Goal: Information Seeking & Learning: Learn about a topic

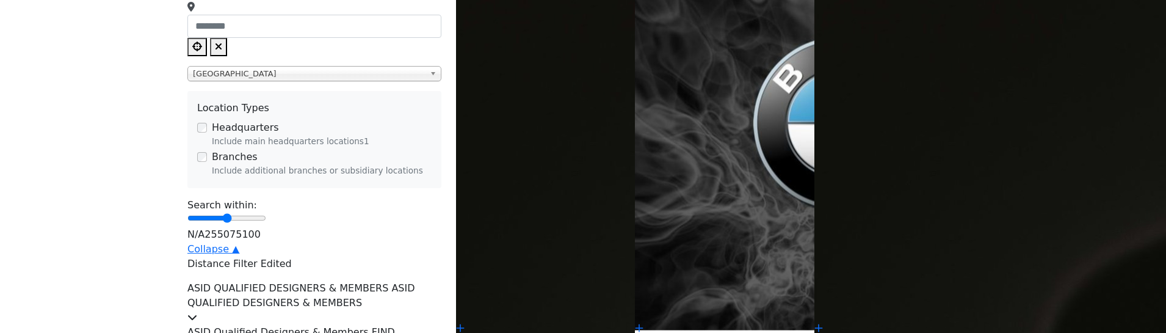
scroll to position [794, 0]
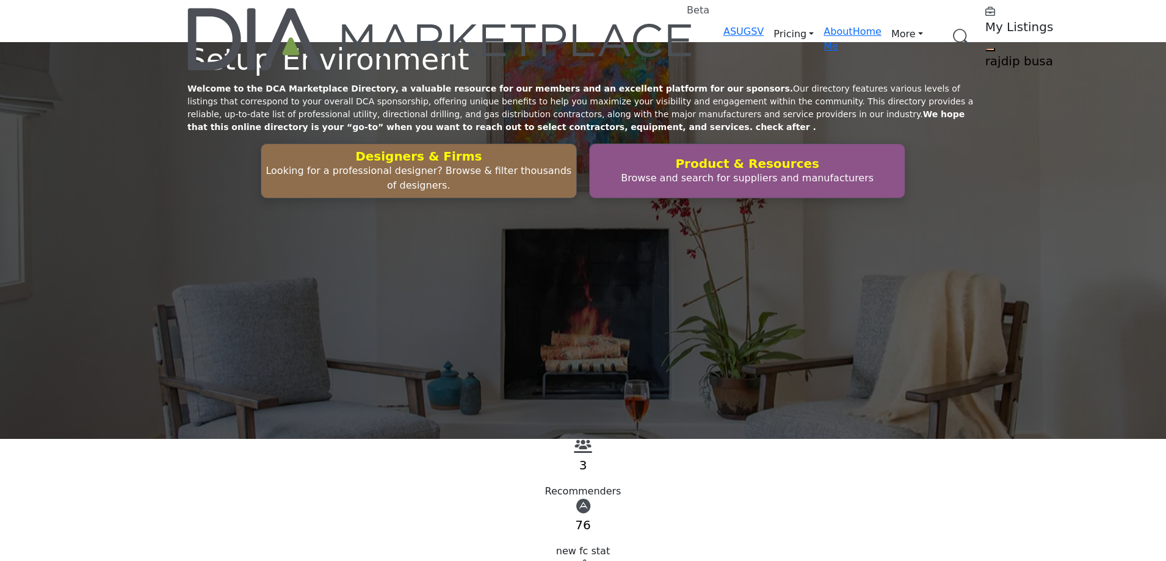
click at [0, 0] on link "Browse Categories" at bounding box center [0, 0] width 0 height 0
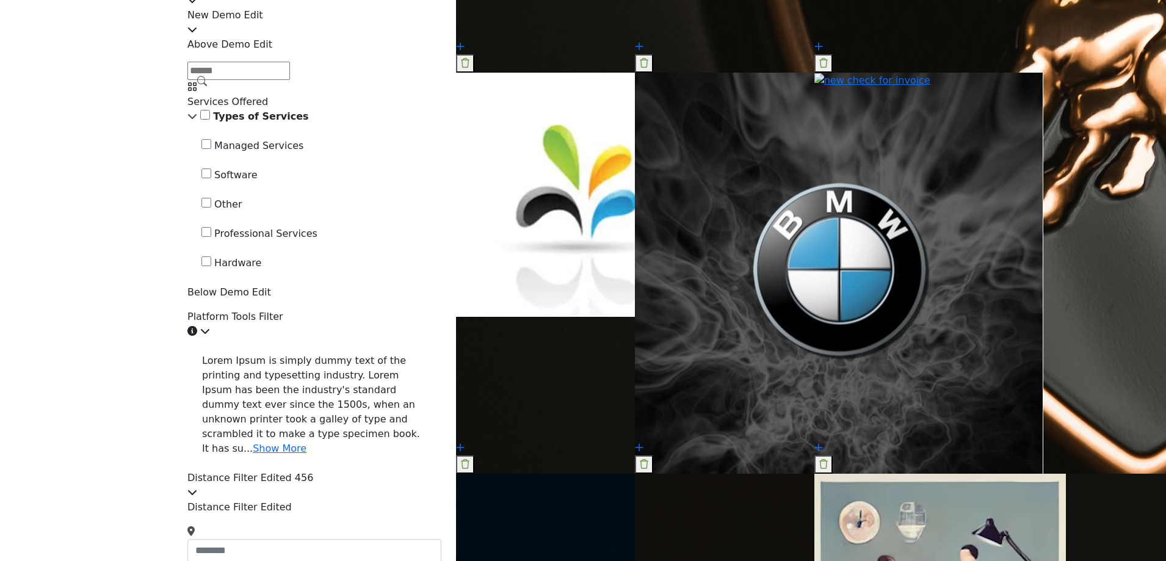
scroll to position [2258, 0]
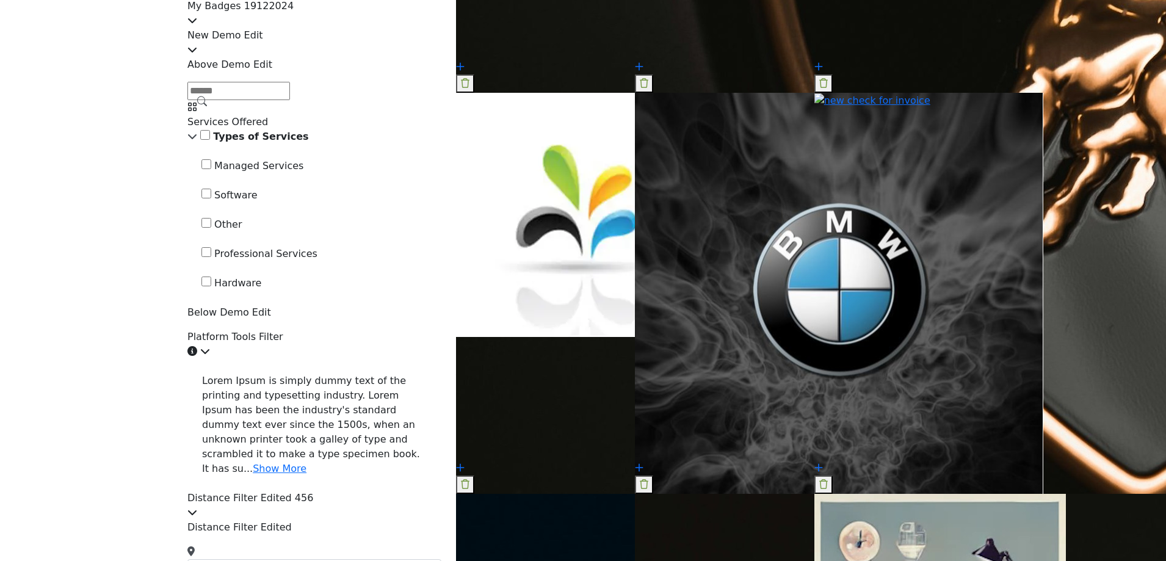
click at [305, 72] on div "Above Demo Edit" at bounding box center [314, 64] width 254 height 15
click at [438, 57] on div at bounding box center [314, 50] width 254 height 15
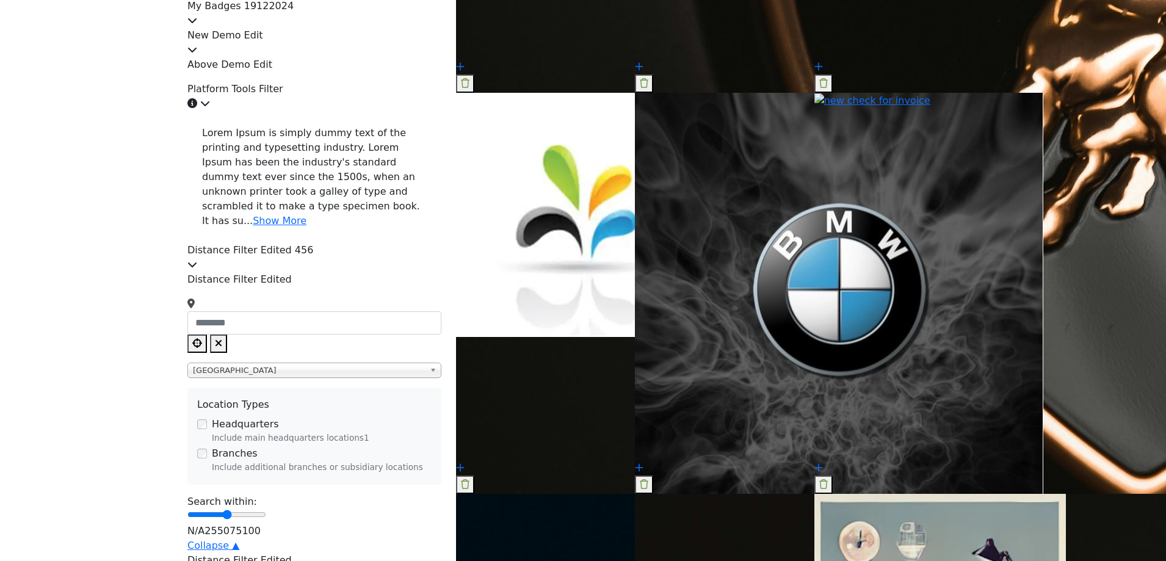
click at [197, 54] on icon at bounding box center [192, 50] width 10 height 10
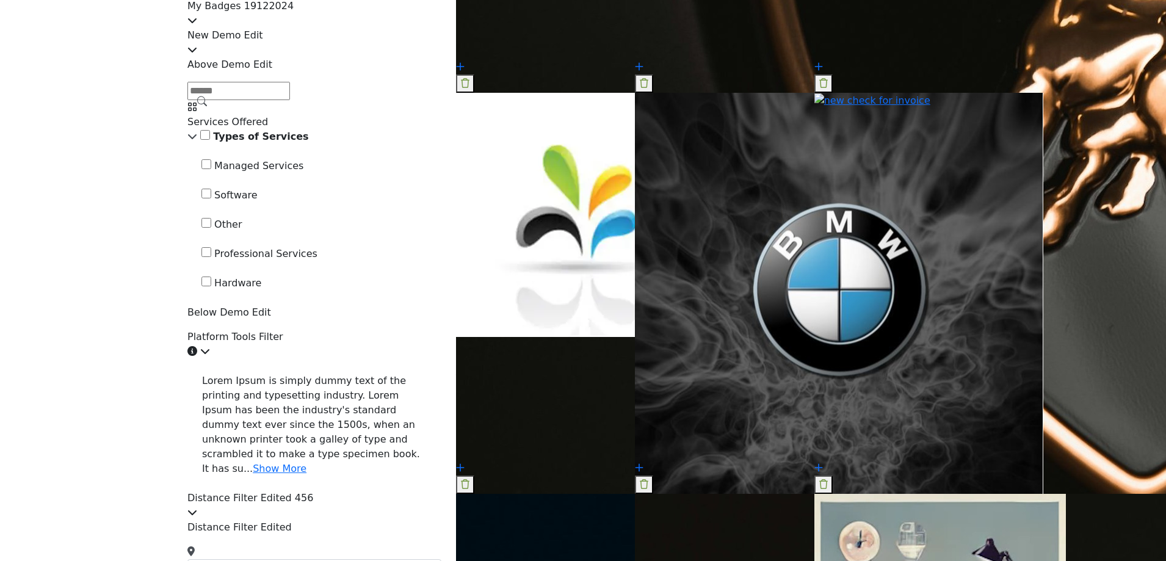
click at [197, 54] on icon at bounding box center [192, 50] width 10 height 10
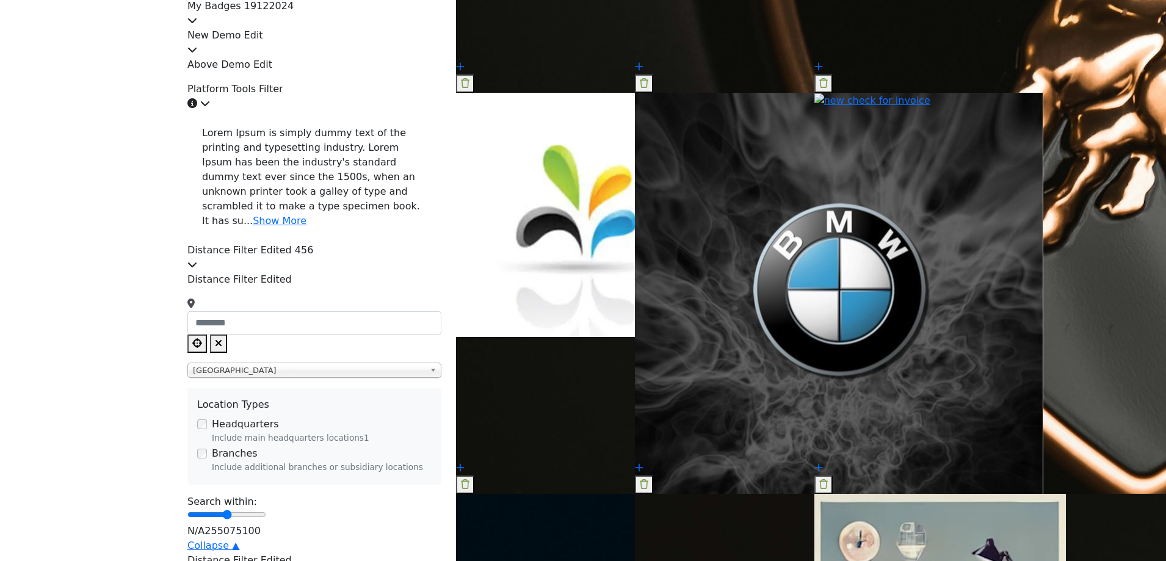
click at [197, 54] on icon at bounding box center [192, 50] width 10 height 10
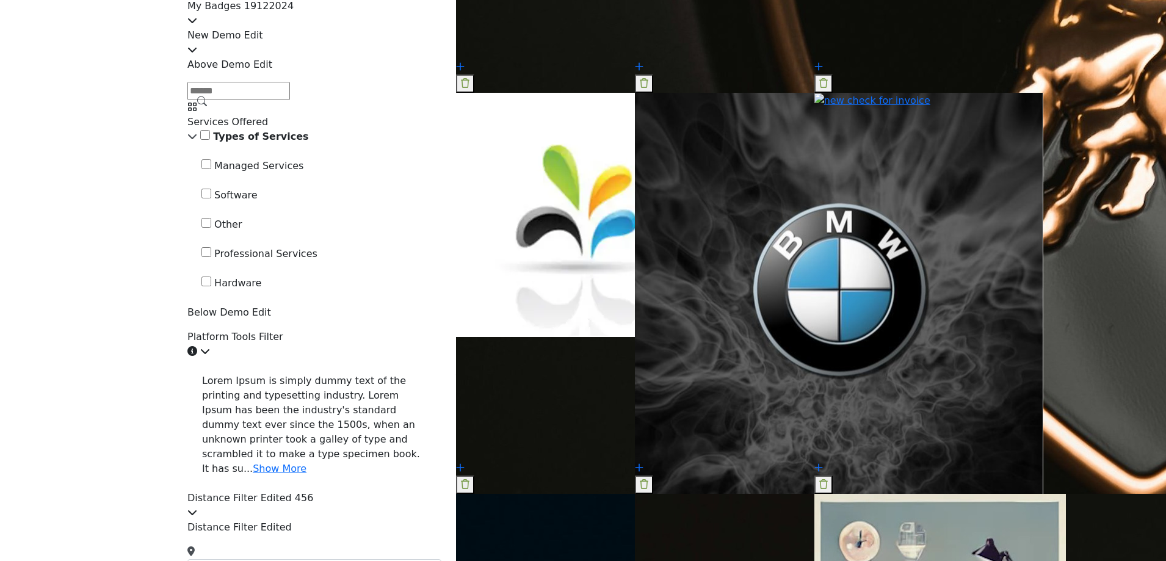
click at [244, 144] on div "Types of Services" at bounding box center [314, 136] width 254 height 15
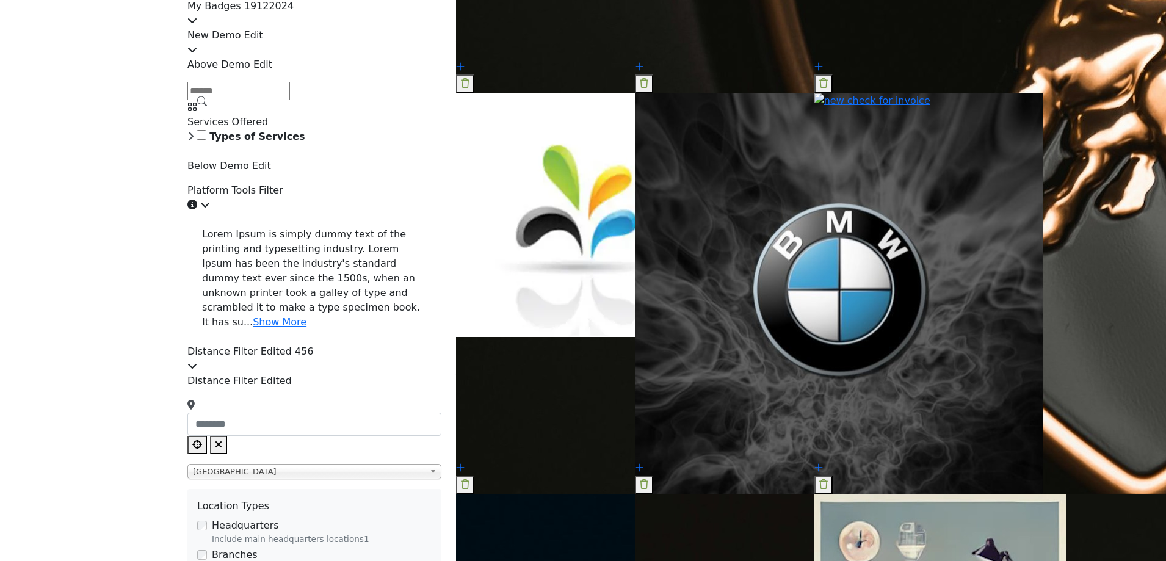
click at [244, 144] on div "Types of Services" at bounding box center [314, 136] width 254 height 15
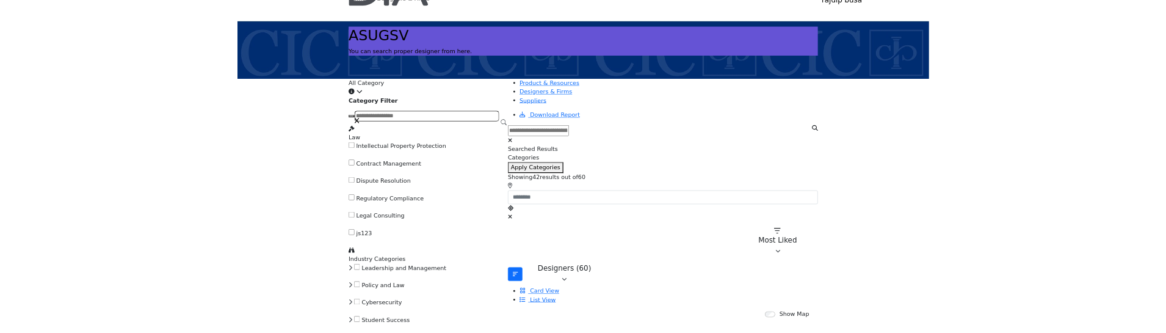
scroll to position [0, 0]
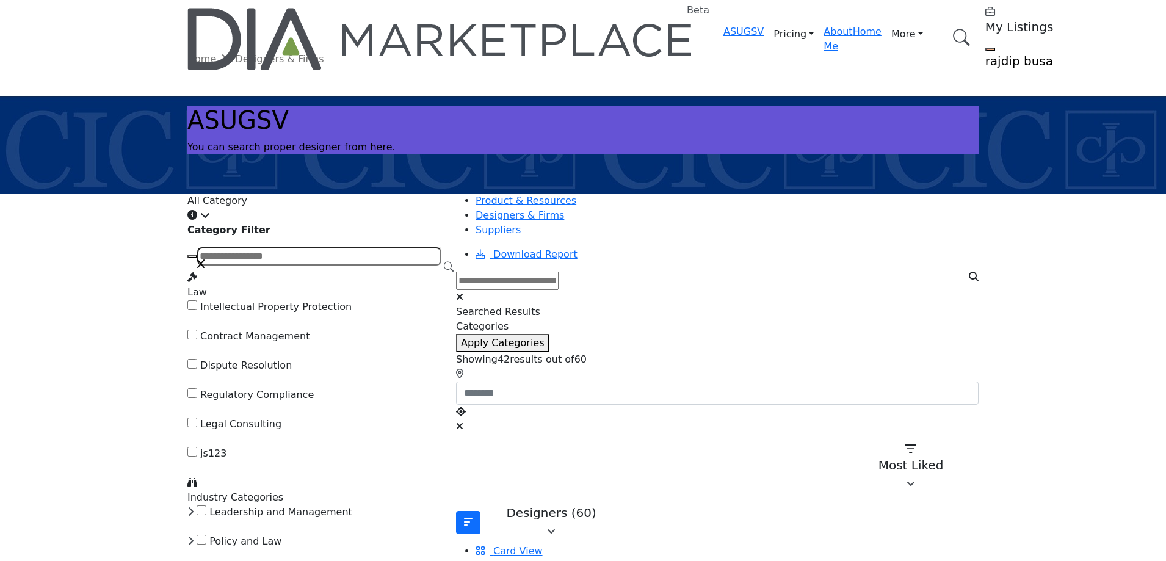
click at [210, 212] on icon at bounding box center [205, 215] width 10 height 10
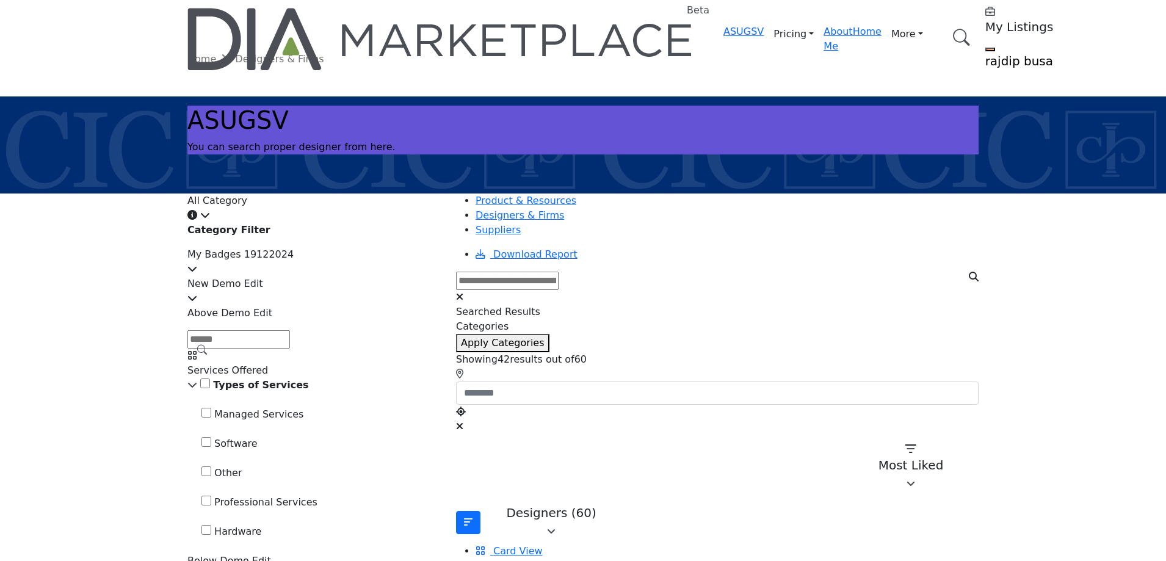
click at [210, 212] on icon at bounding box center [205, 215] width 10 height 10
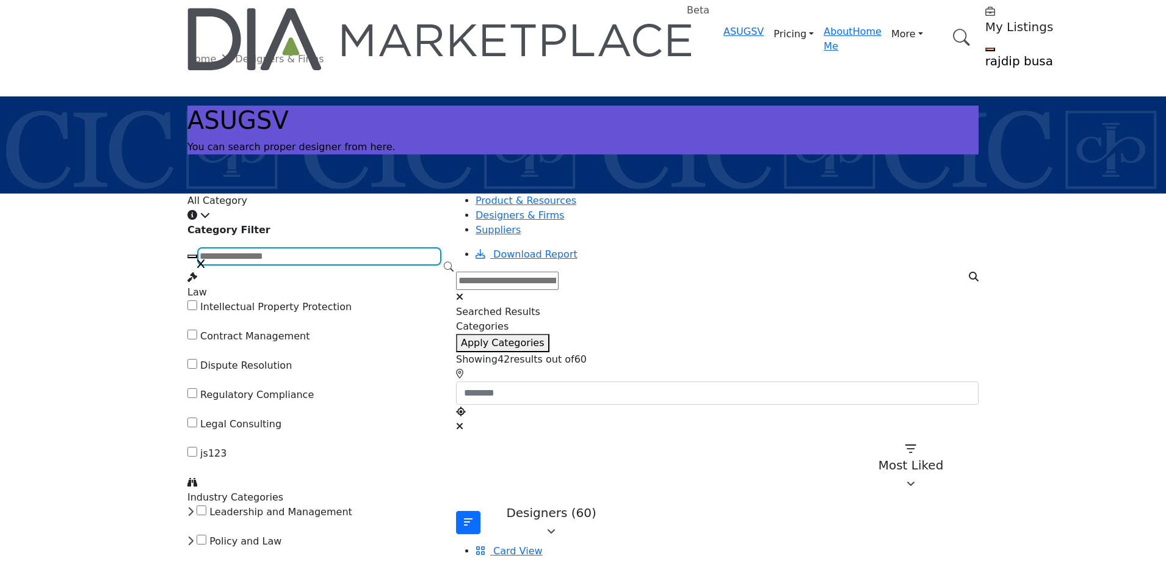
click at [356, 266] on input "Search Category" at bounding box center [319, 256] width 244 height 18
type input "*"
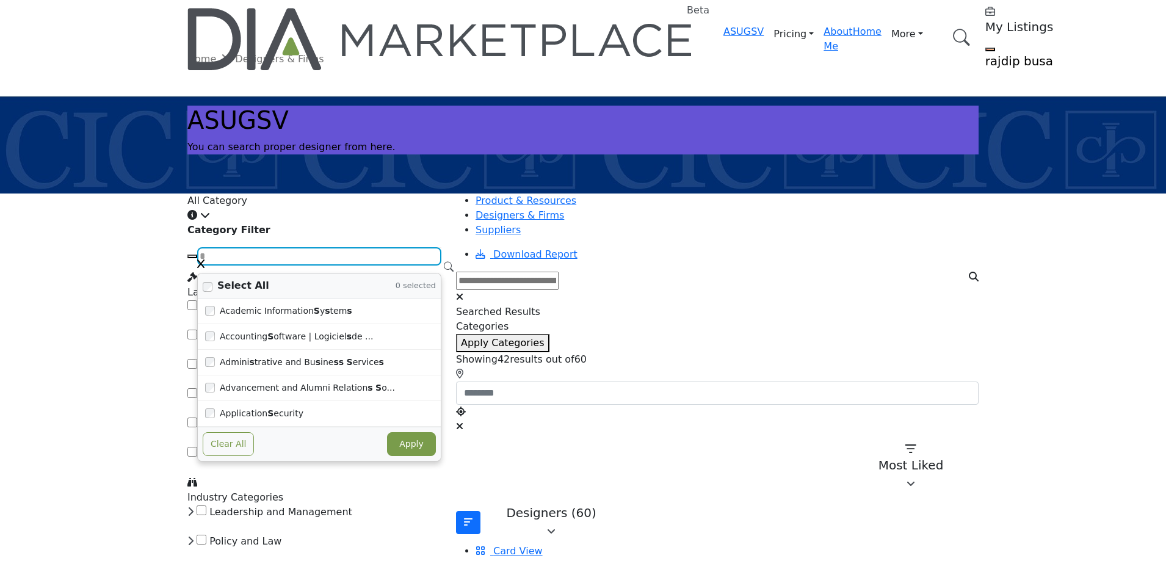
type input "****"
type input "**"
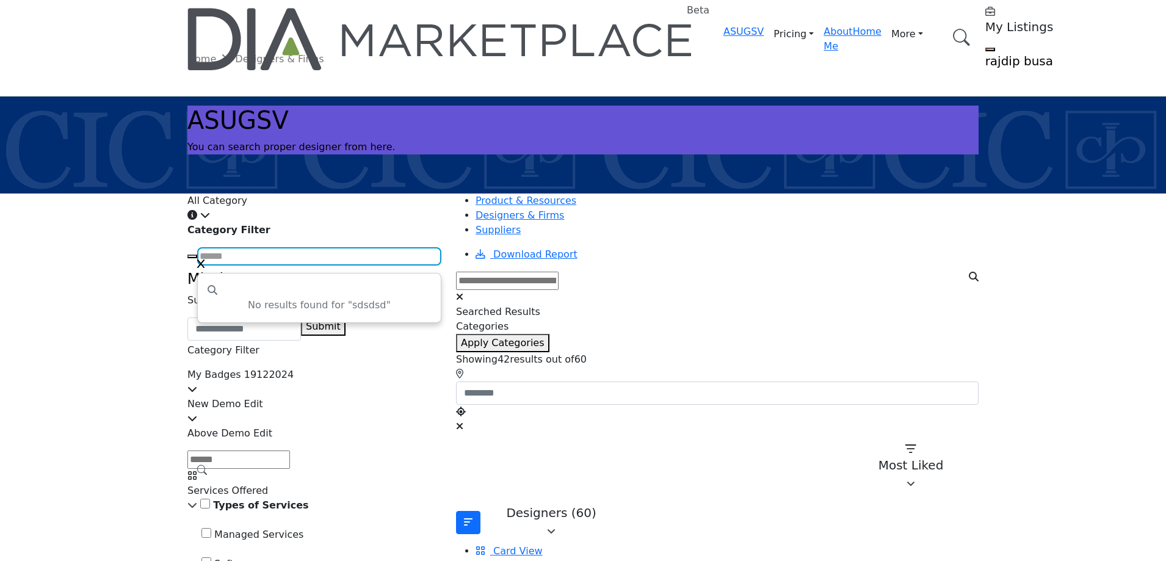
type input "******"
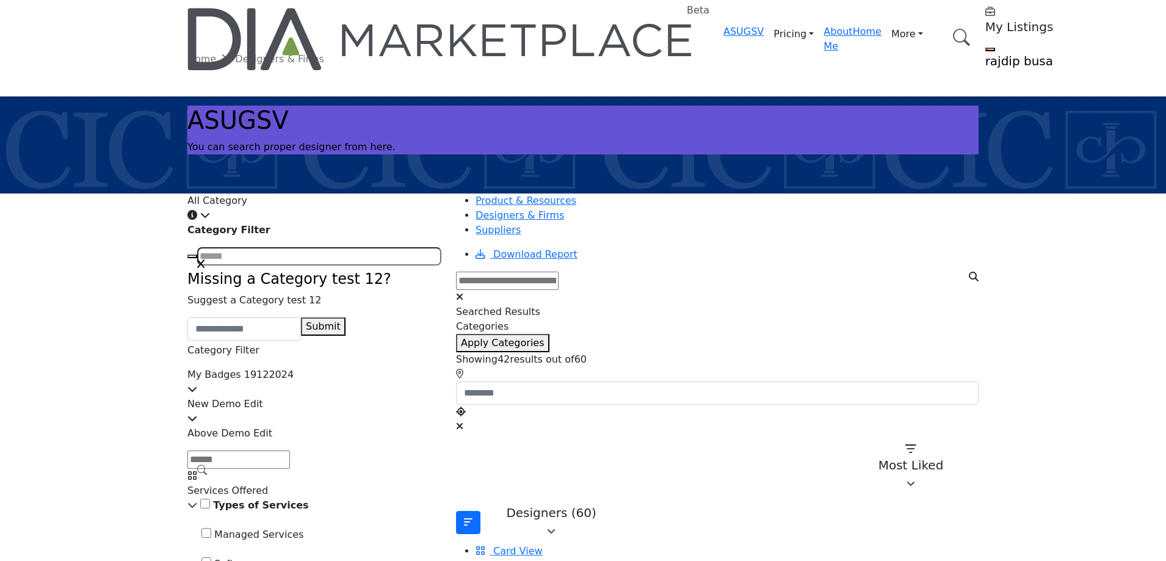
click at [204, 269] on icon "button" at bounding box center [200, 264] width 7 height 10
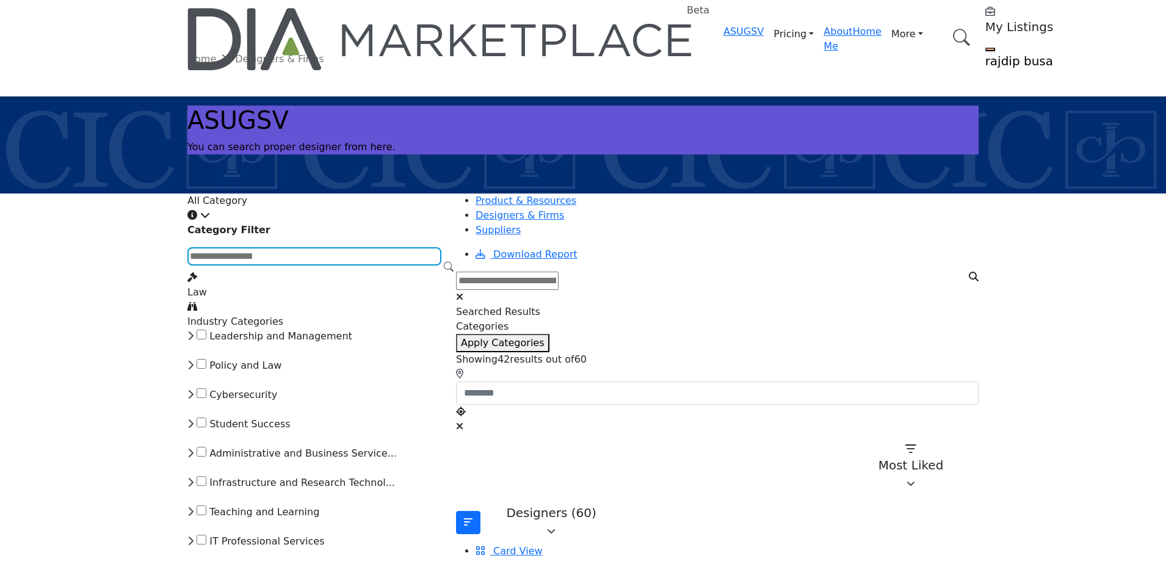
click at [371, 266] on input "Search Category" at bounding box center [314, 256] width 254 height 18
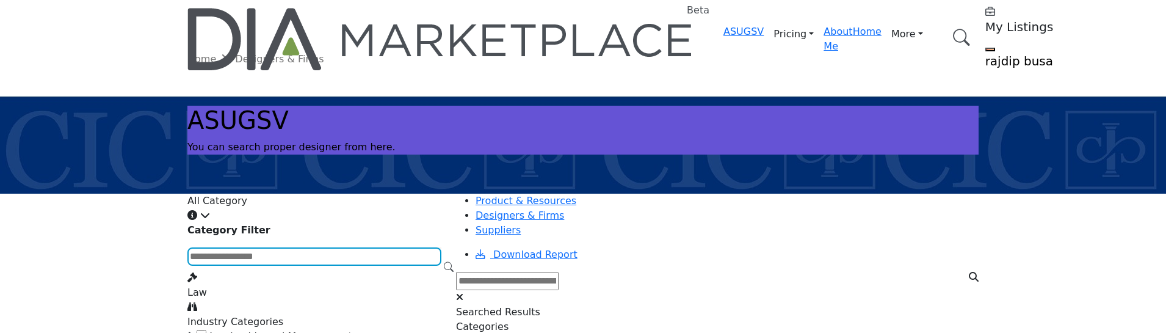
click at [296, 266] on input "Search Category" at bounding box center [314, 256] width 254 height 18
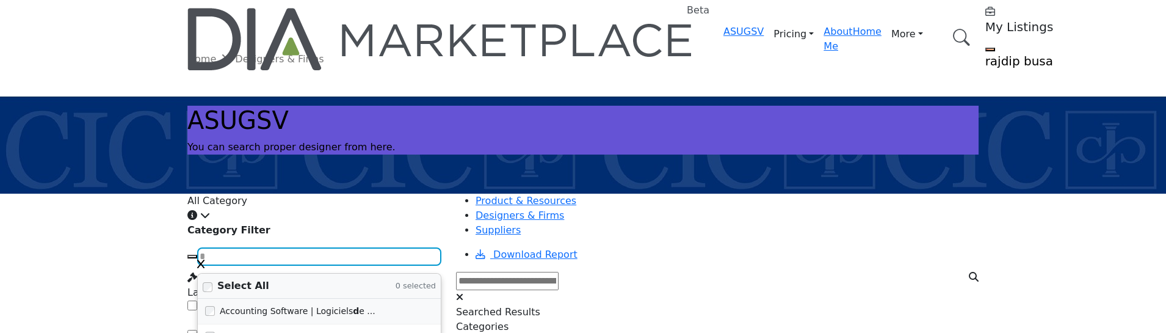
type input "*"
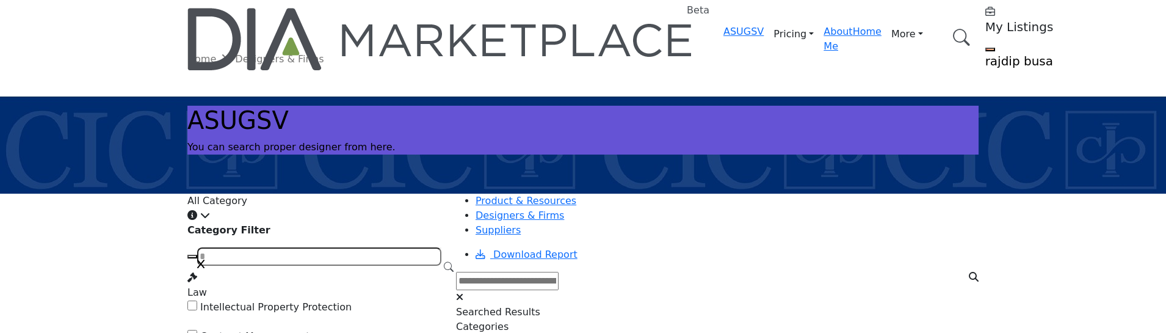
click at [204, 269] on icon "button" at bounding box center [200, 264] width 7 height 10
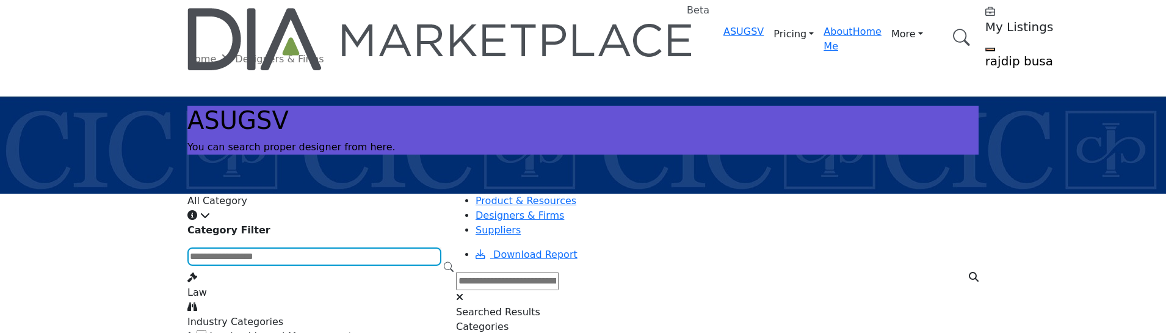
click at [261, 266] on input "Search Category" at bounding box center [314, 256] width 254 height 18
type input "**"
type input "****"
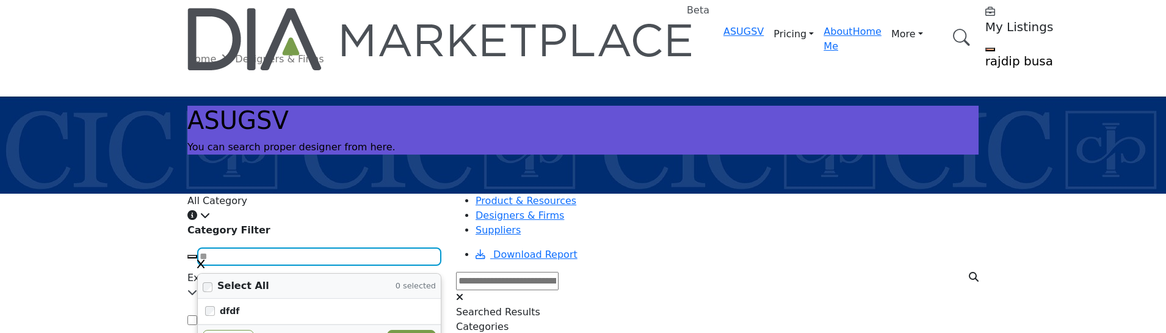
type input "*"
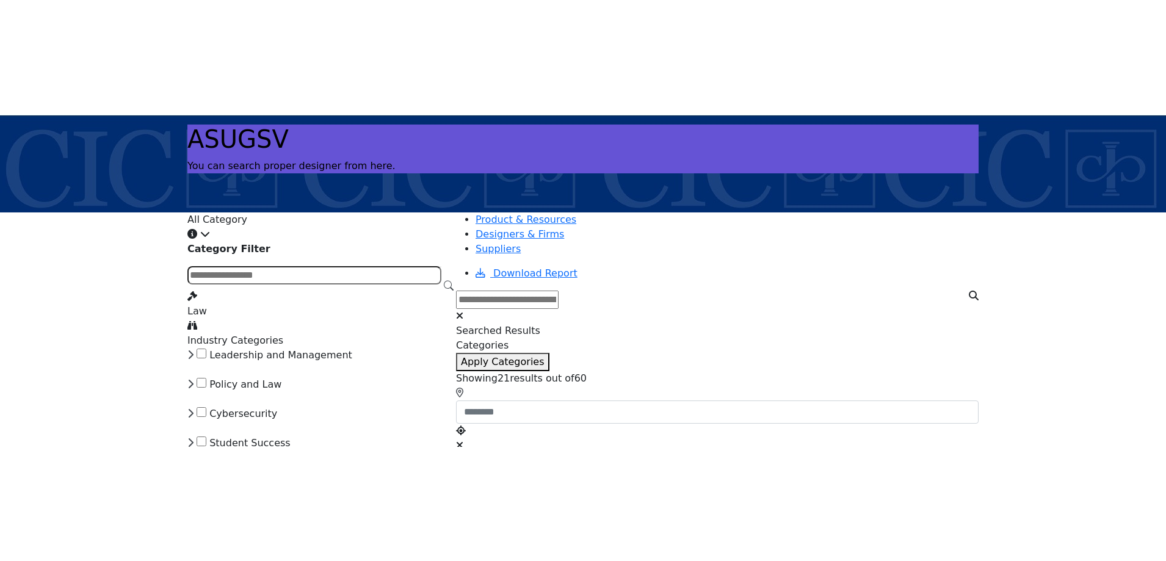
scroll to position [122, 0]
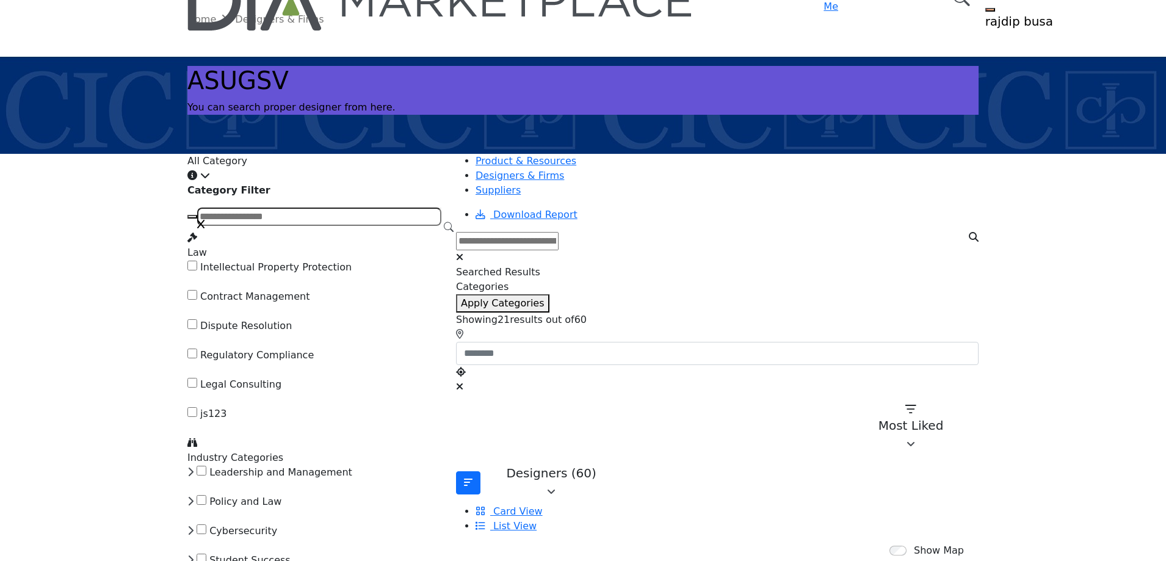
scroll to position [61, 0]
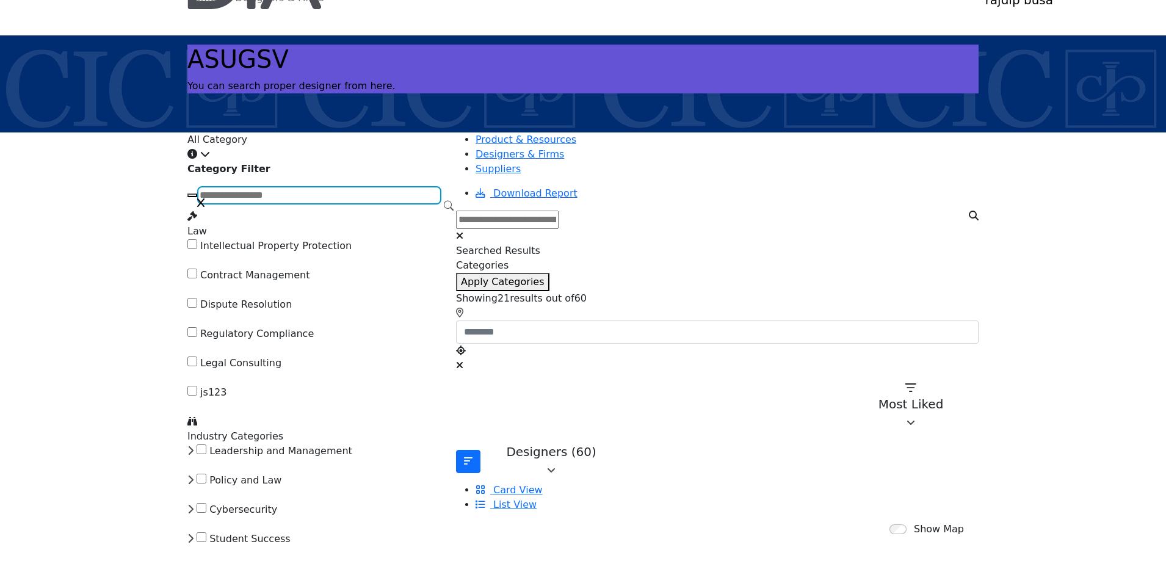
click at [336, 204] on input "Search Category" at bounding box center [319, 195] width 244 height 18
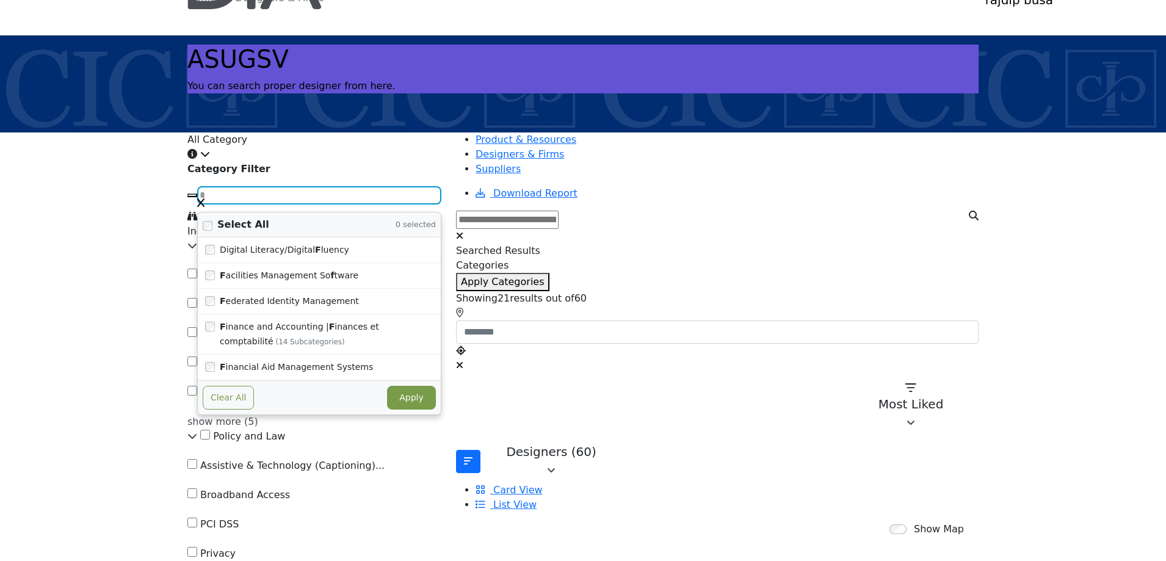
type input "*"
click at [204, 208] on icon "button" at bounding box center [200, 203] width 7 height 10
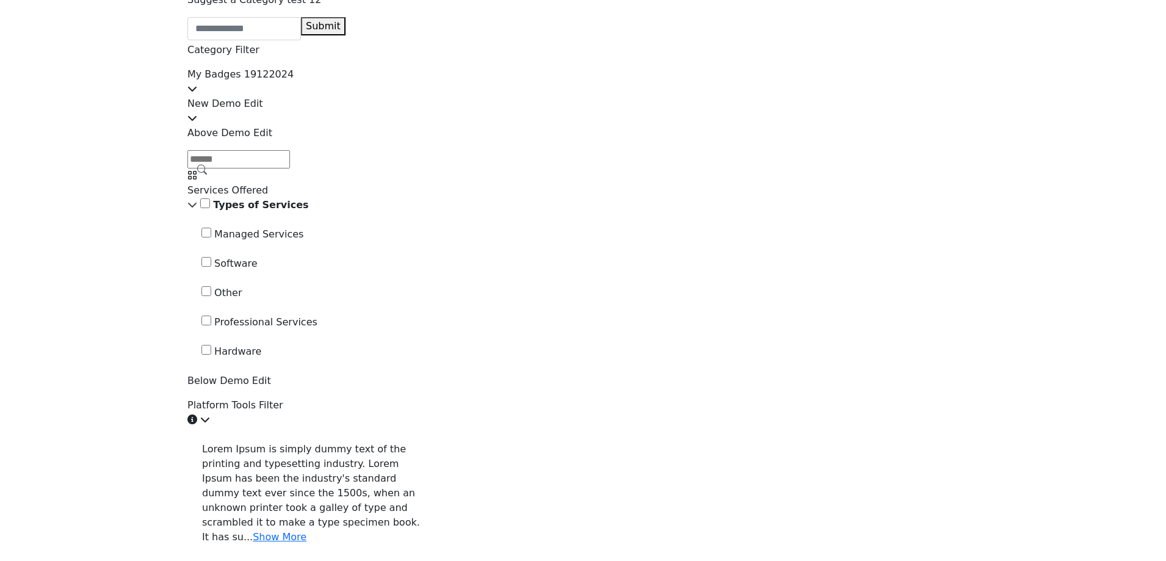
scroll to position [2197, 0]
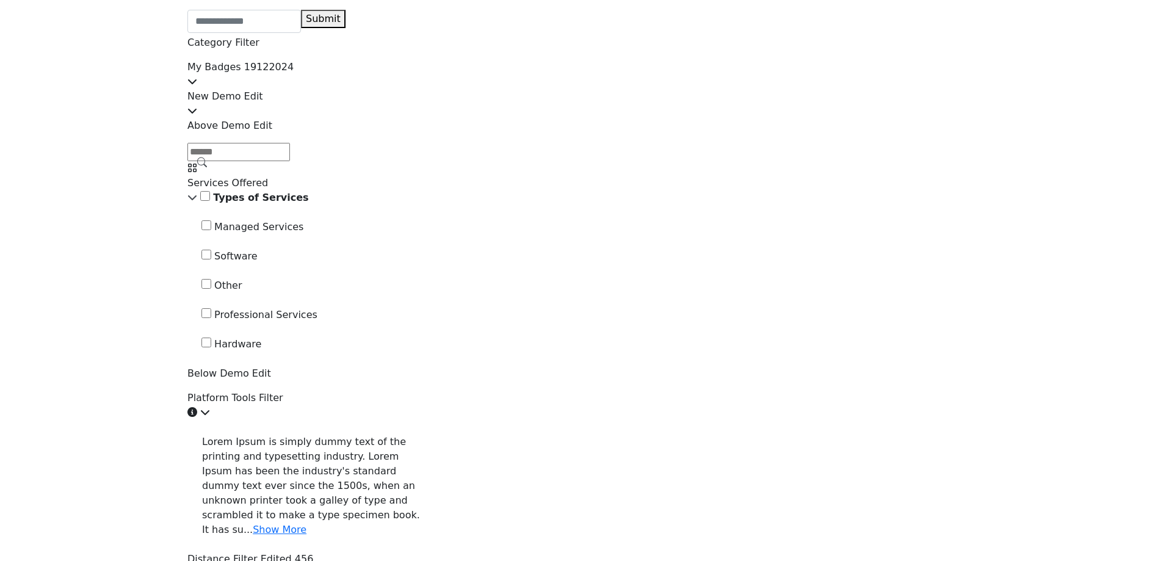
click at [197, 86] on icon at bounding box center [192, 81] width 10 height 10
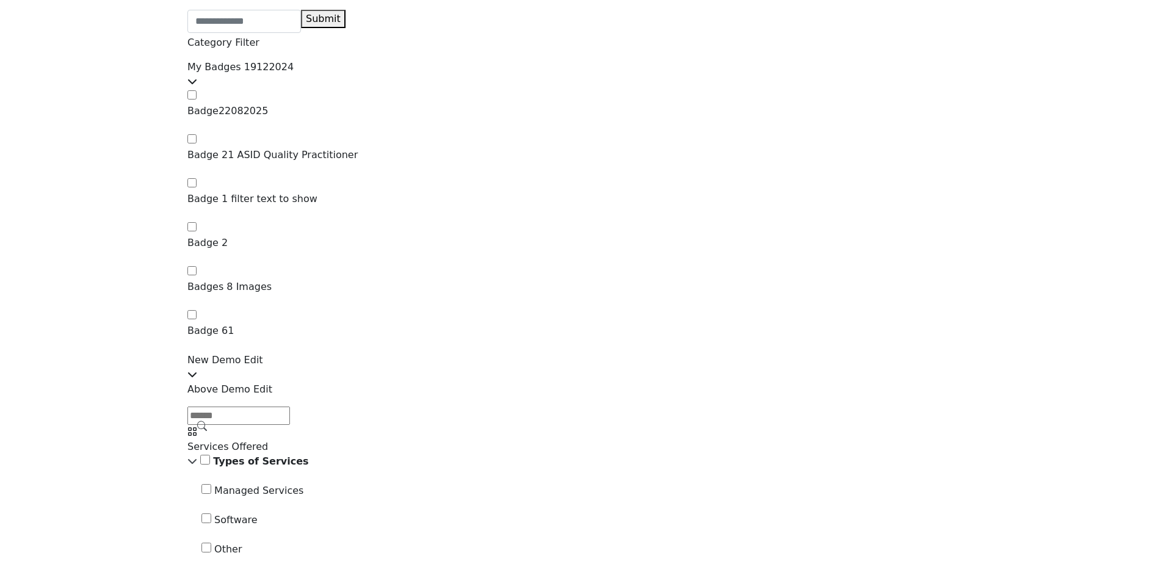
click at [197, 86] on icon at bounding box center [192, 81] width 10 height 10
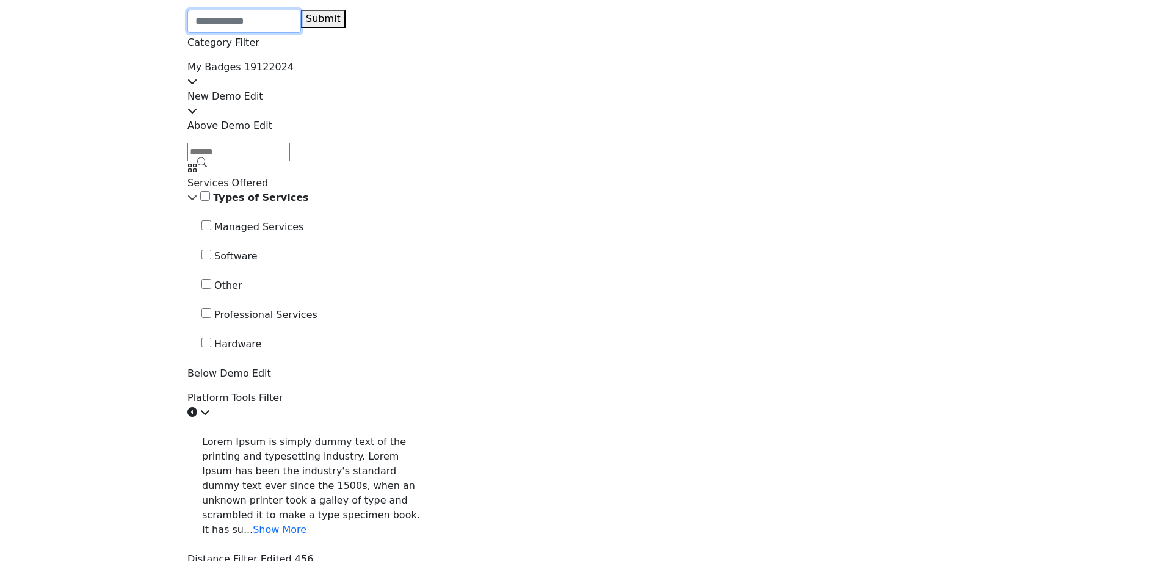
click at [301, 33] on input "Category Name" at bounding box center [244, 21] width 114 height 23
click at [207, 154] on icon at bounding box center [202, 161] width 10 height 15
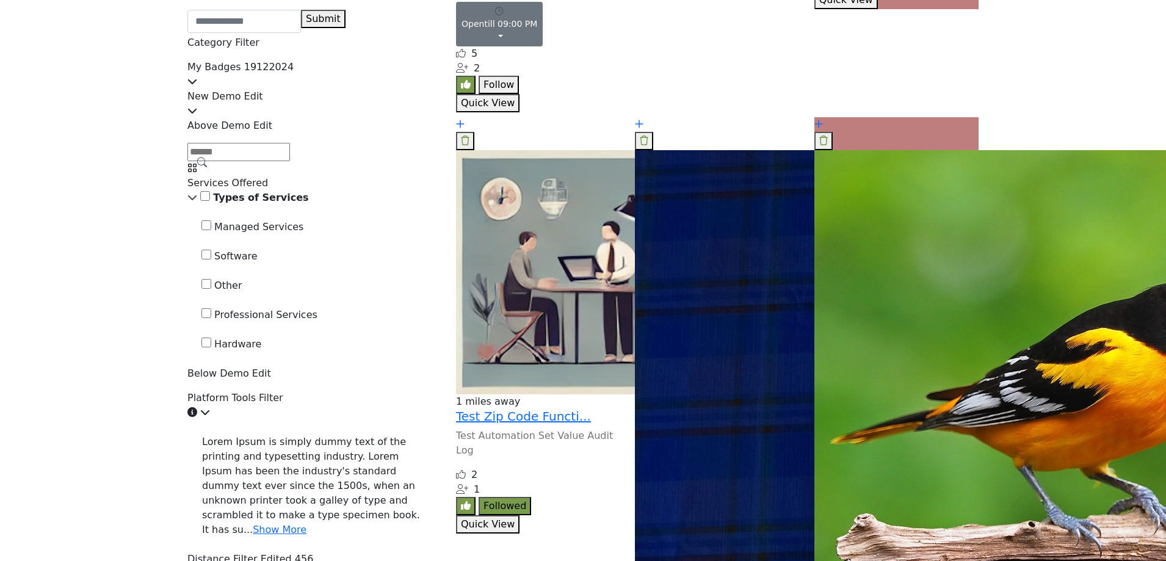
scroll to position [2381, 0]
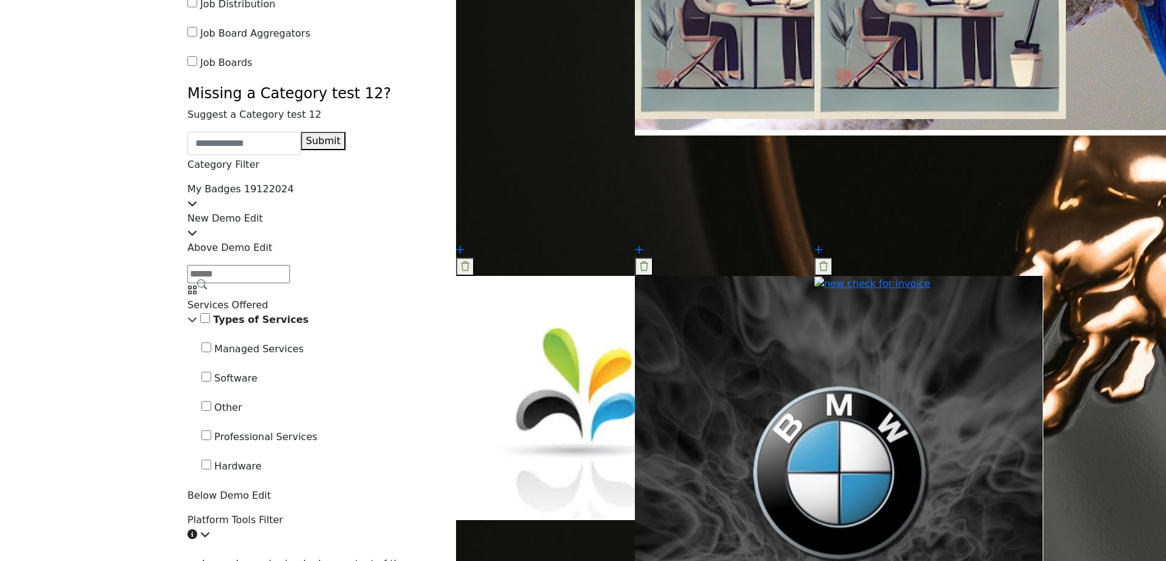
scroll to position [2319, 0]
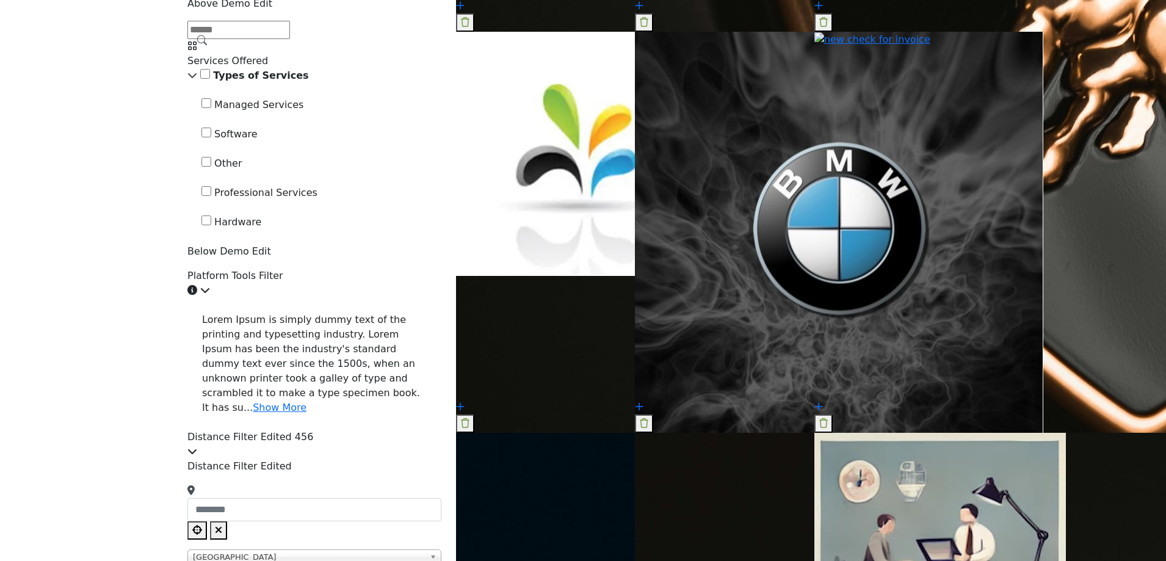
click at [207, 47] on icon at bounding box center [202, 39] width 10 height 15
click at [270, 11] on p "Above Demo Edit" at bounding box center [314, 3] width 254 height 15
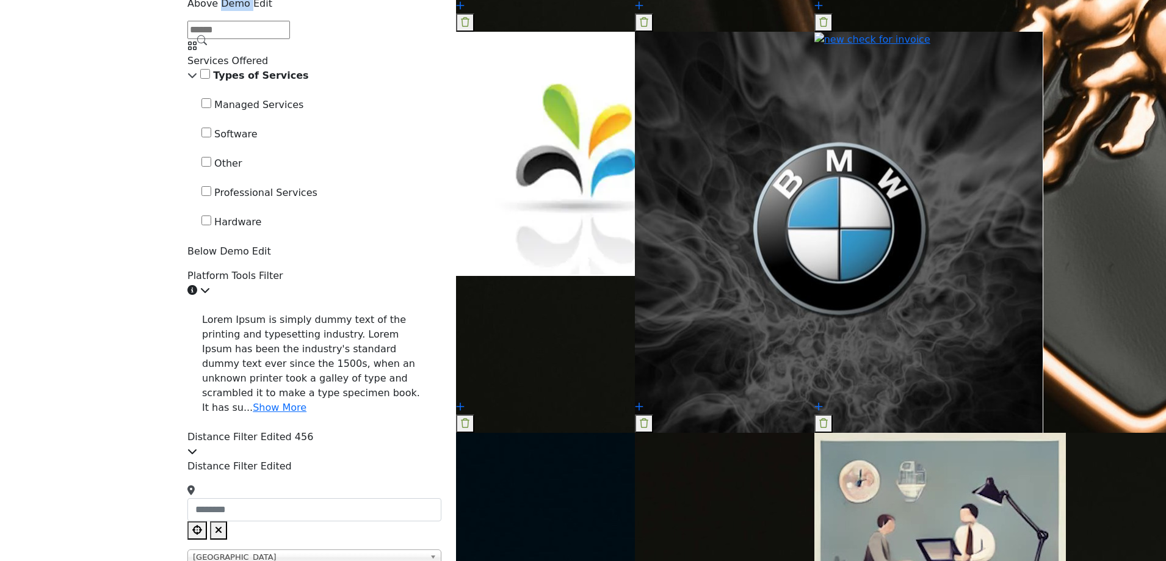
click at [270, 11] on p "Above Demo Edit" at bounding box center [314, 3] width 254 height 15
click at [309, 11] on p "Above Demo Edit" at bounding box center [314, 3] width 254 height 15
click at [207, 47] on icon at bounding box center [202, 39] width 10 height 15
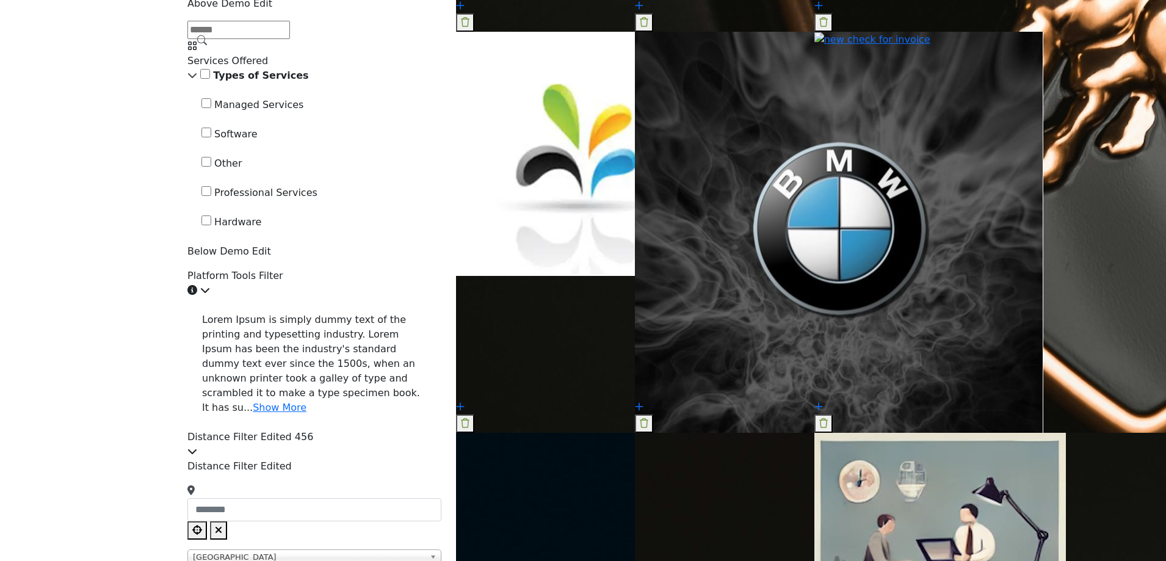
click at [207, 47] on icon at bounding box center [202, 39] width 10 height 15
drag, startPoint x: 276, startPoint y: 146, endPoint x: 273, endPoint y: 156, distance: 10.7
click at [207, 47] on icon at bounding box center [202, 39] width 10 height 15
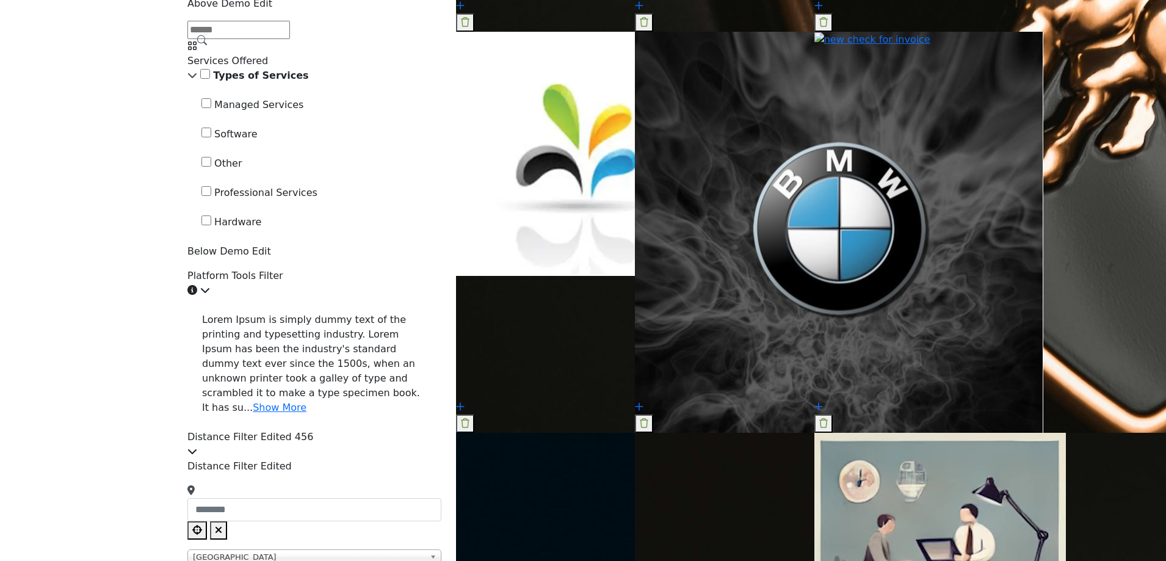
click at [207, 47] on icon at bounding box center [202, 39] width 10 height 15
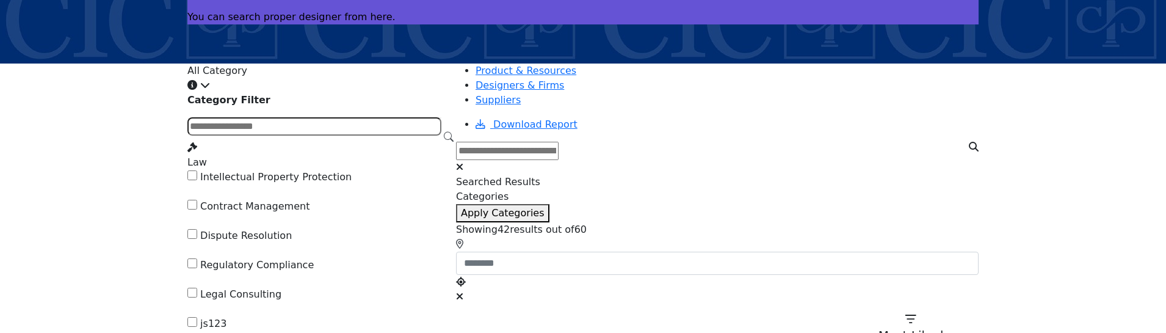
scroll to position [244, 0]
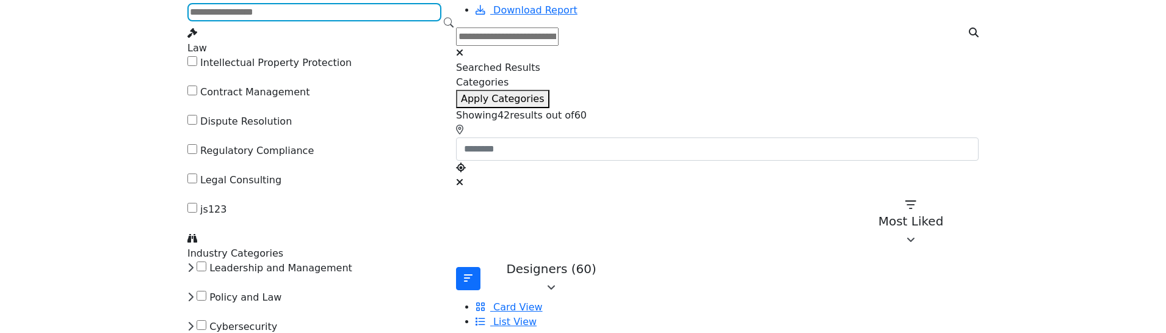
click at [382, 21] on input "Search Category" at bounding box center [314, 12] width 254 height 18
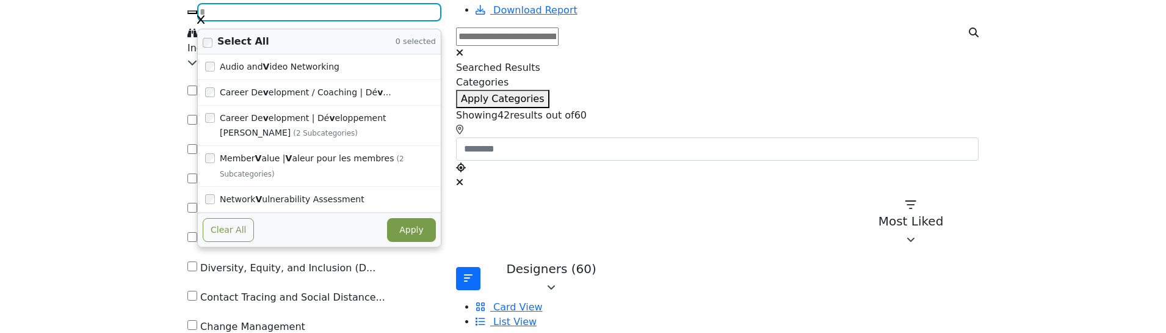
type input "*"
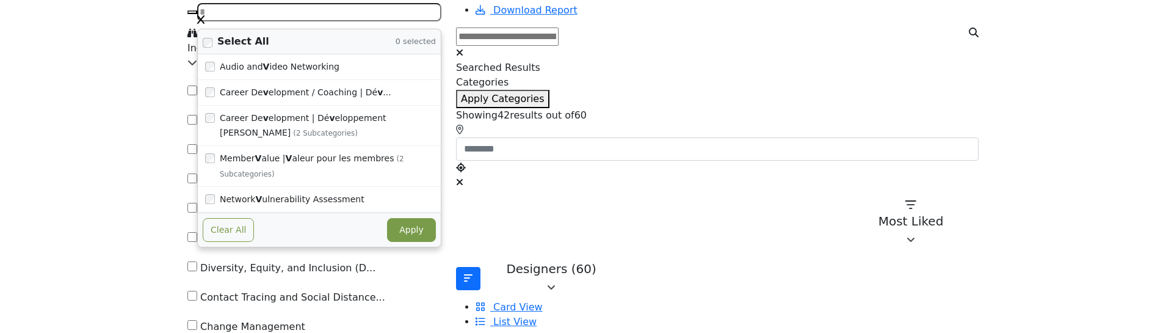
click at [204, 24] on icon "button" at bounding box center [200, 20] width 7 height 10
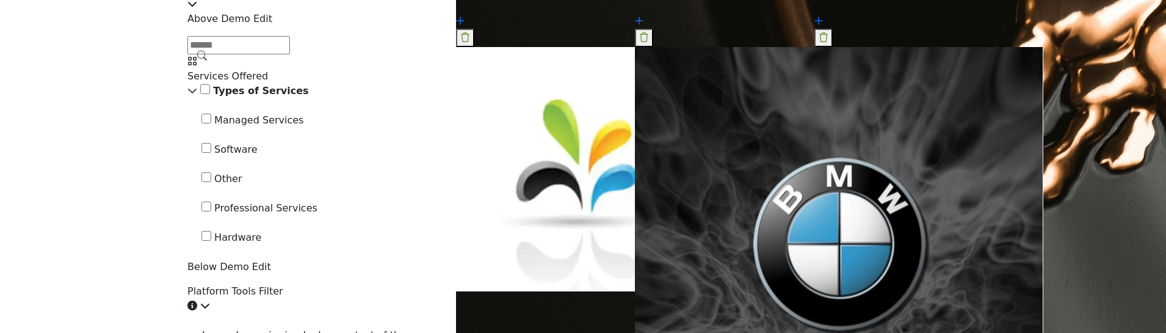
scroll to position [2319, 0]
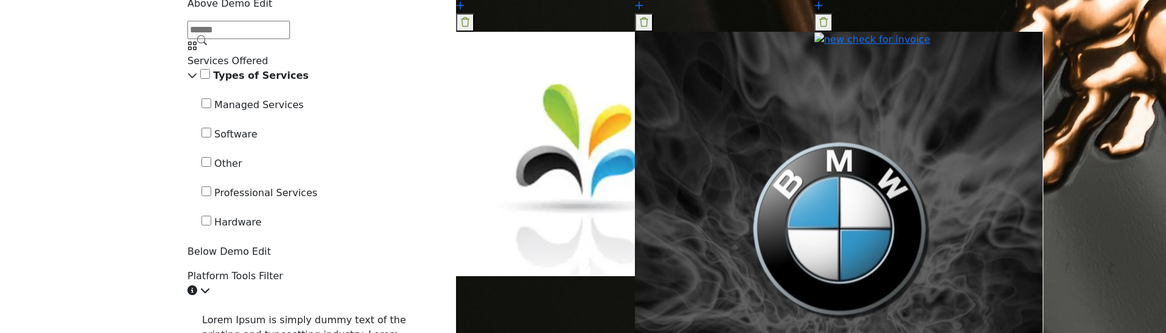
click at [207, 47] on icon at bounding box center [202, 39] width 10 height 15
drag, startPoint x: 308, startPoint y: 142, endPoint x: 297, endPoint y: 139, distance: 10.8
click at [207, 47] on icon at bounding box center [202, 39] width 10 height 15
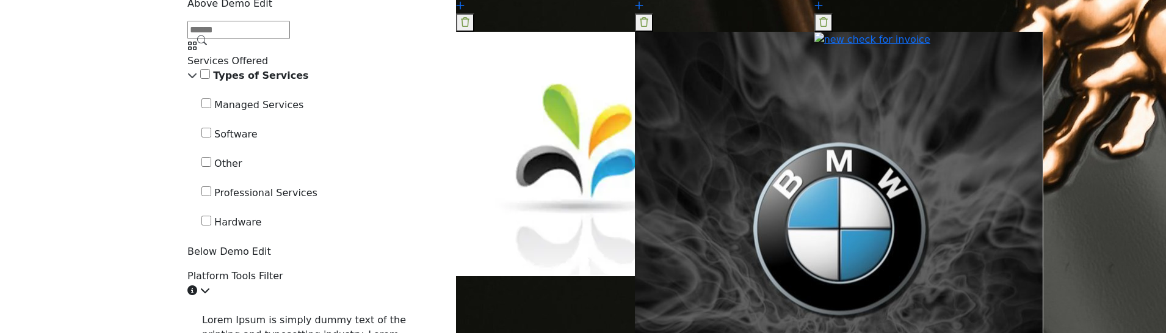
click at [207, 47] on icon at bounding box center [202, 39] width 10 height 15
drag, startPoint x: 320, startPoint y: 145, endPoint x: 296, endPoint y: 145, distance: 23.8
click at [207, 47] on icon at bounding box center [202, 39] width 10 height 15
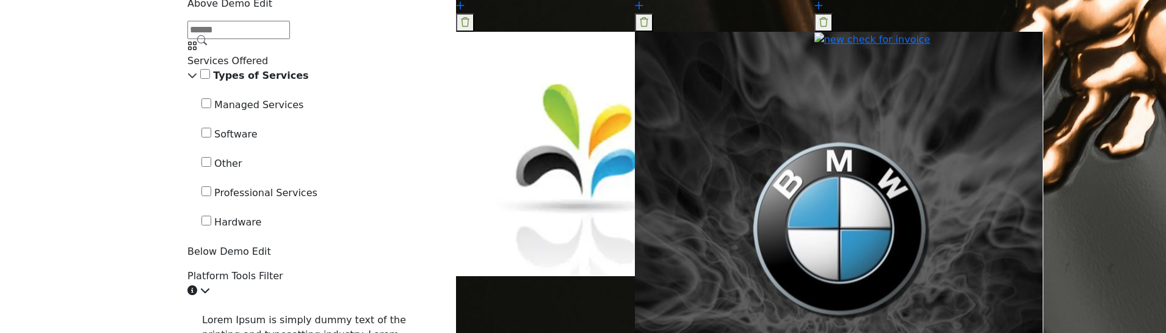
click at [207, 47] on icon at bounding box center [202, 39] width 10 height 15
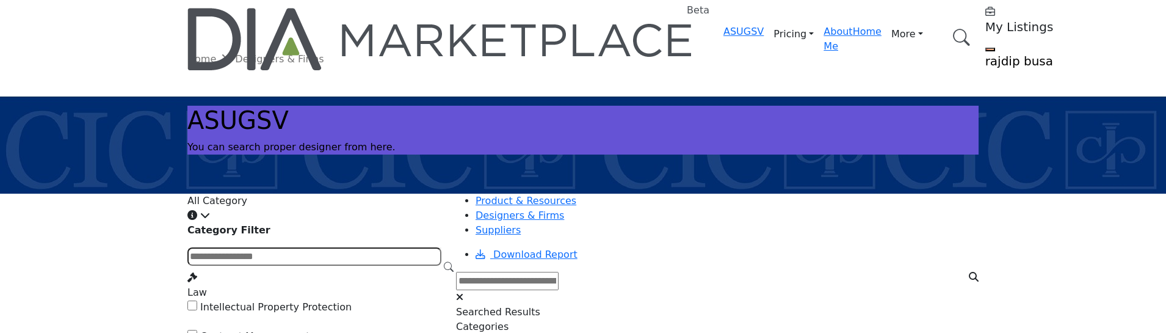
scroll to position [61, 0]
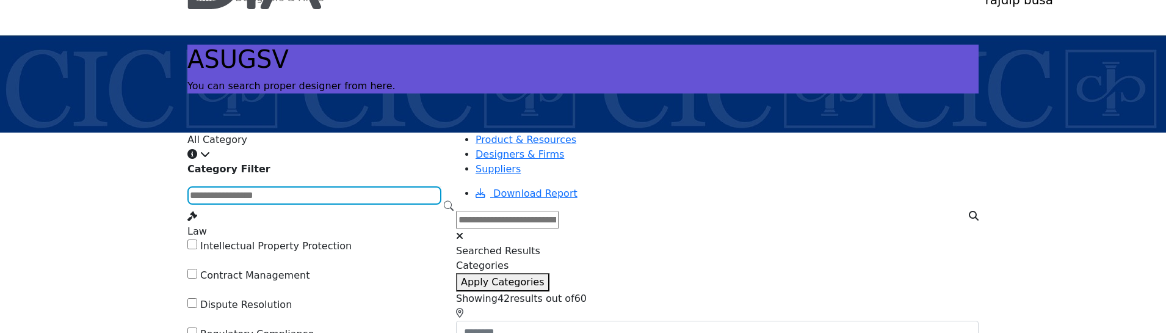
click at [329, 204] on input "Search Category" at bounding box center [314, 195] width 254 height 18
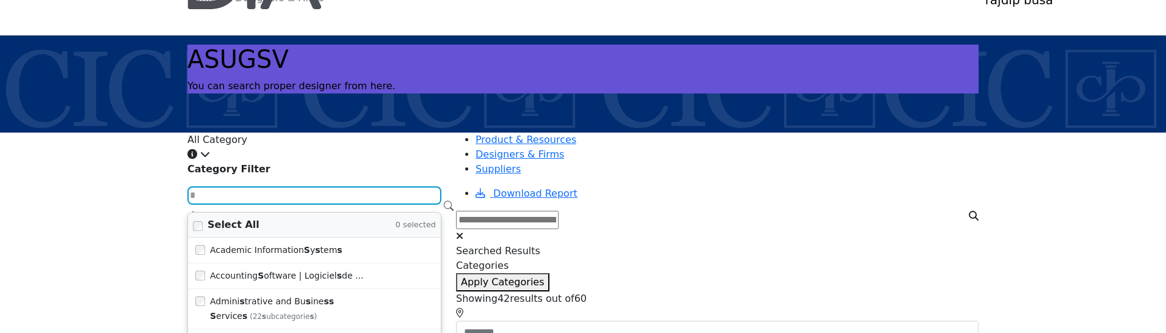
type input "**"
type input "****"
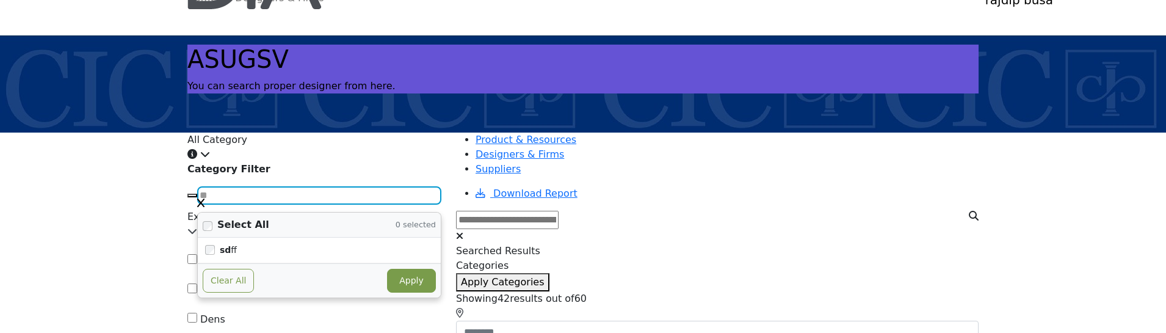
type input "**"
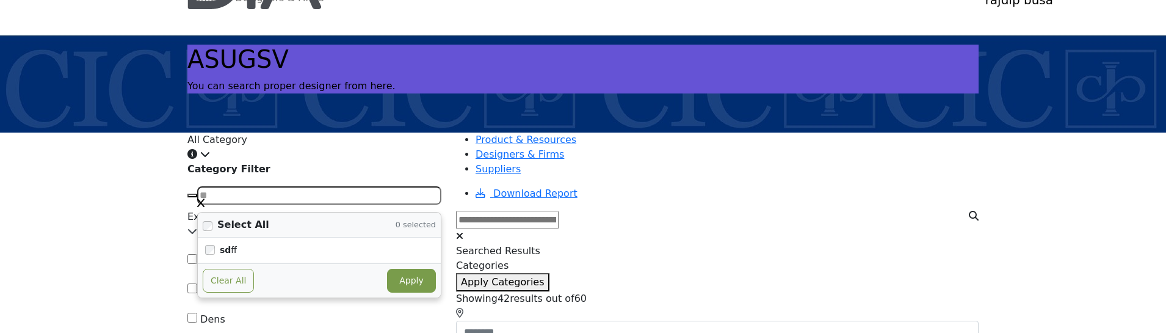
click at [204, 208] on icon "button" at bounding box center [200, 203] width 7 height 10
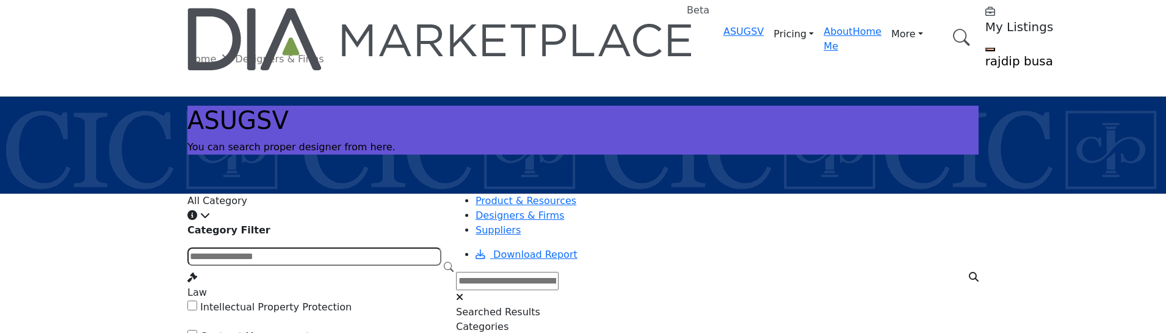
scroll to position [183, 0]
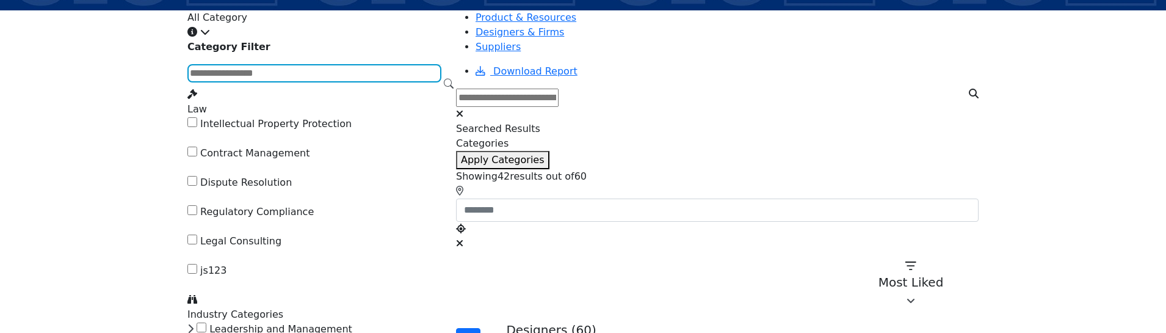
click at [320, 82] on input "Search Category" at bounding box center [314, 73] width 254 height 18
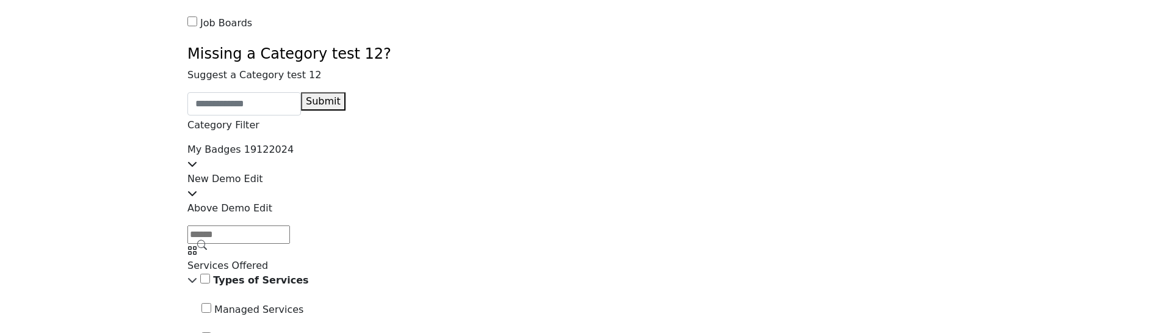
scroll to position [2136, 0]
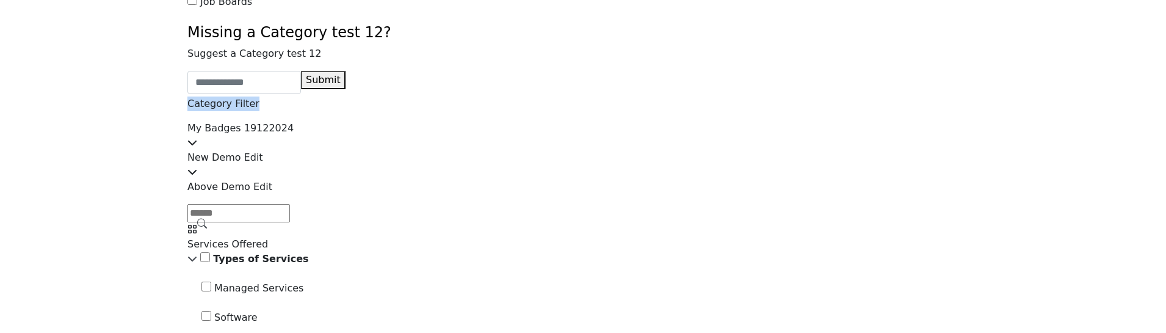
drag, startPoint x: 293, startPoint y: 203, endPoint x: 234, endPoint y: 203, distance: 58.6
click at [234, 111] on p "Category Filter" at bounding box center [314, 103] width 254 height 15
click at [296, 111] on p "Category Filter" at bounding box center [314, 103] width 254 height 15
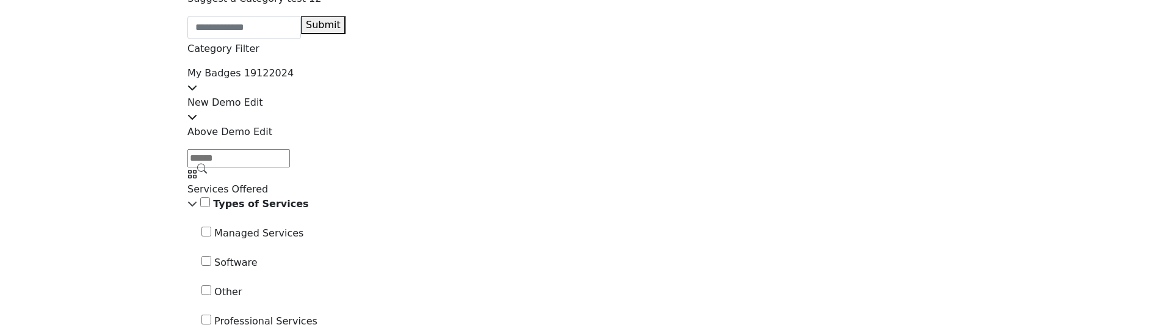
scroll to position [2319, 0]
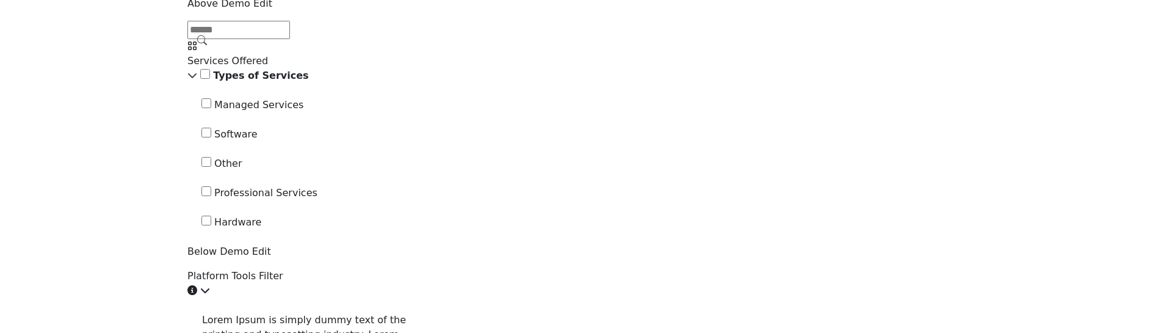
click at [290, 39] on input "Search Demographic" at bounding box center [238, 30] width 103 height 18
type input "*"
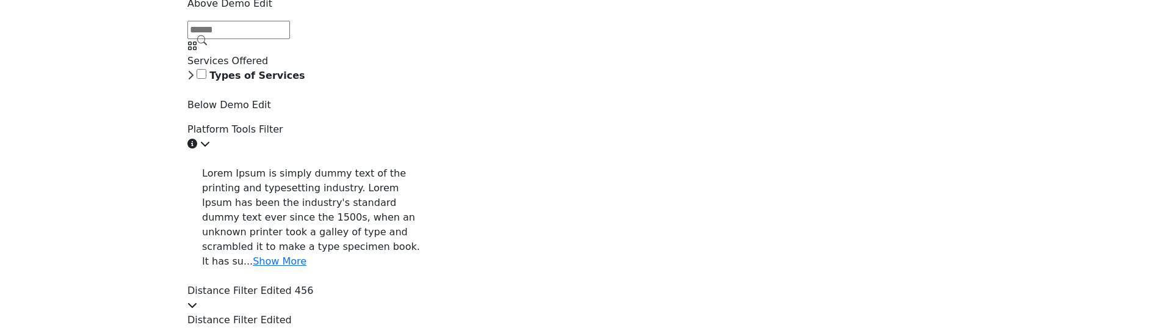
click at [207, 47] on icon at bounding box center [202, 39] width 10 height 15
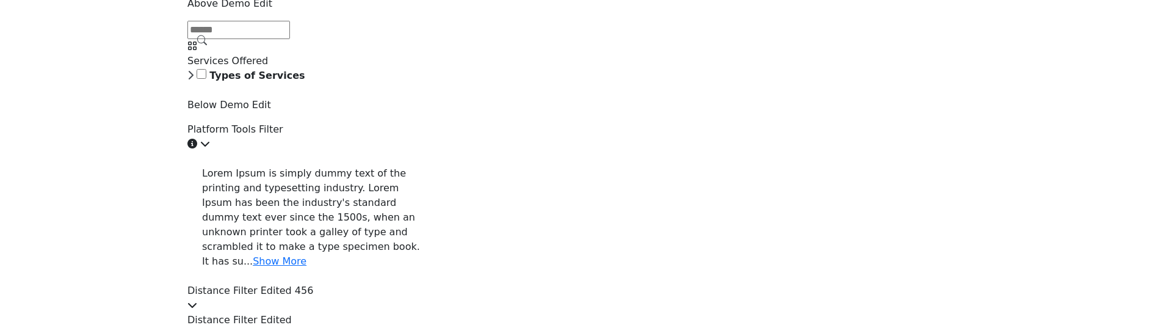
click at [207, 47] on icon at bounding box center [202, 39] width 10 height 15
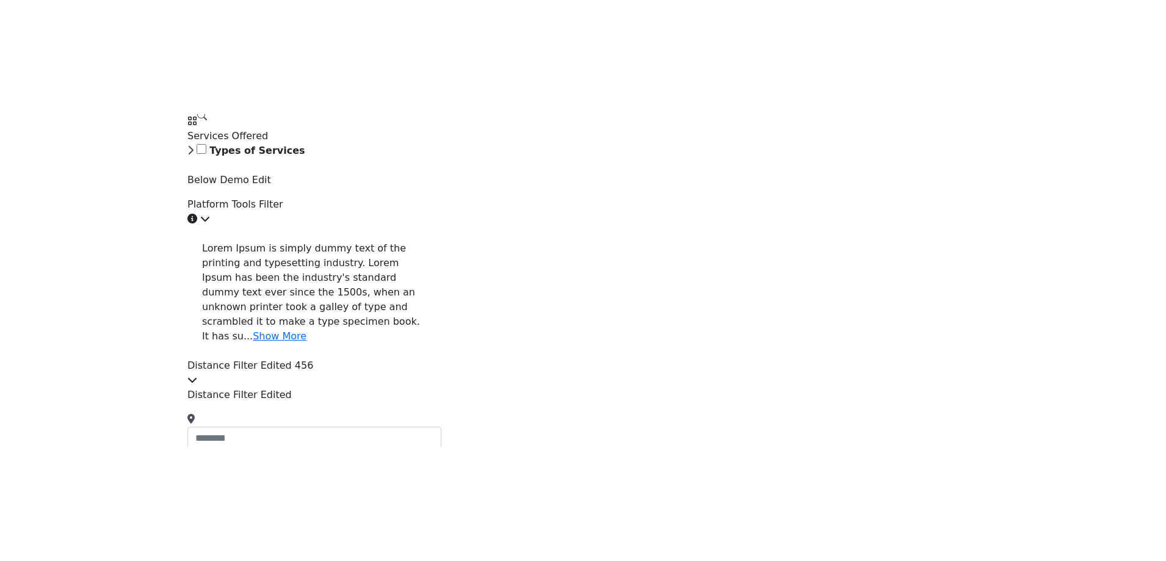
scroll to position [2381, 0]
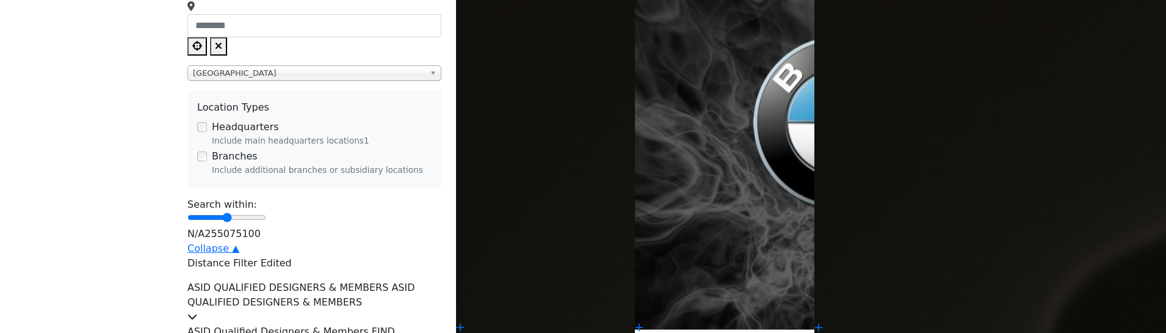
scroll to position [794, 0]
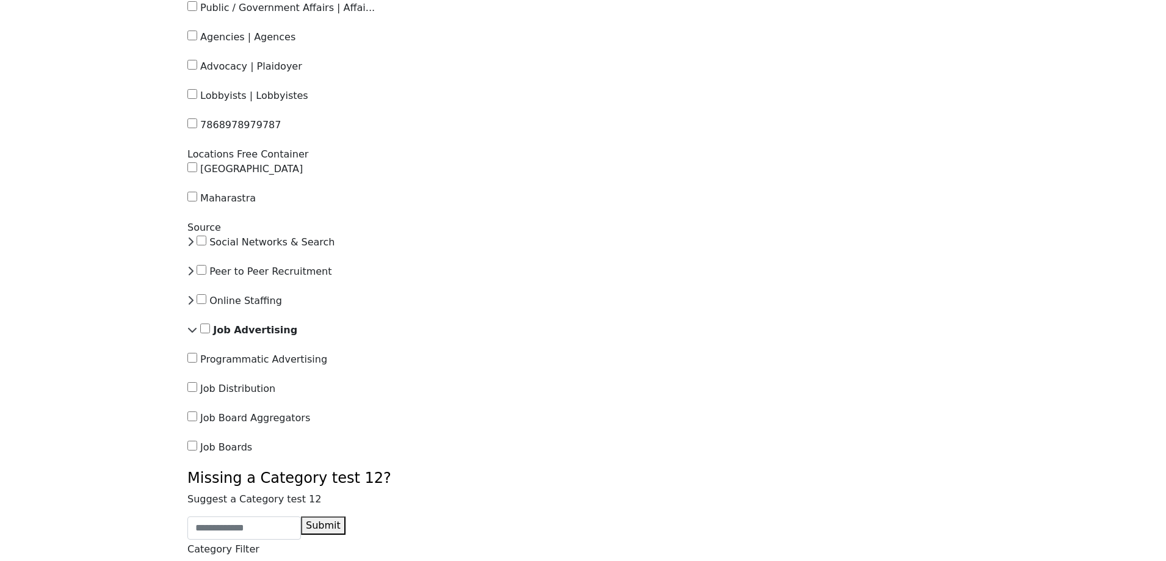
scroll to position [1709, 0]
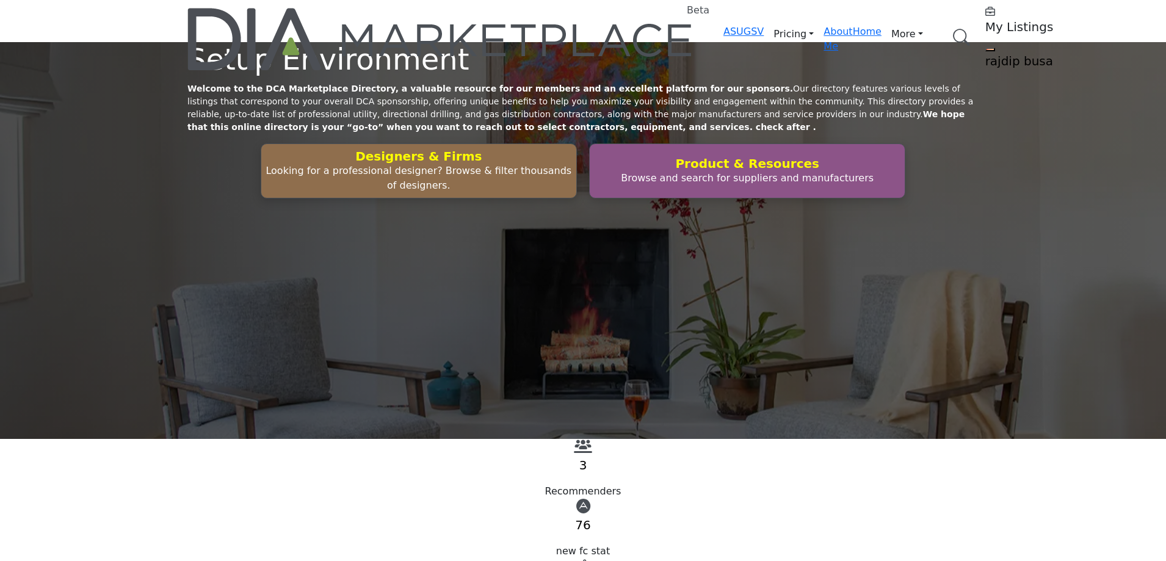
click at [0, 0] on link "Browse Categories" at bounding box center [0, 0] width 0 height 0
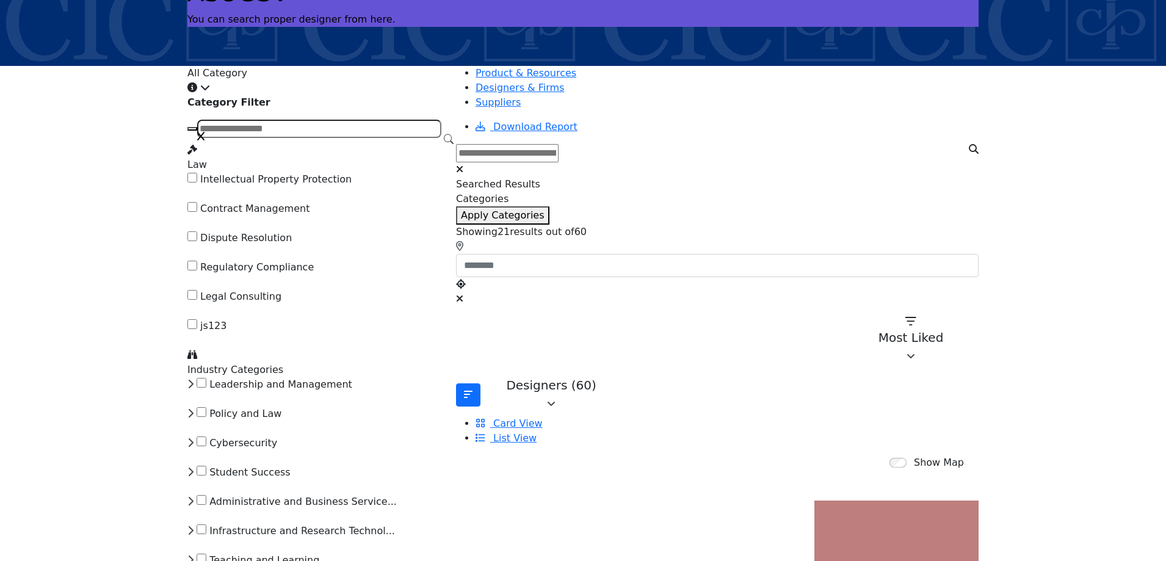
scroll to position [122, 0]
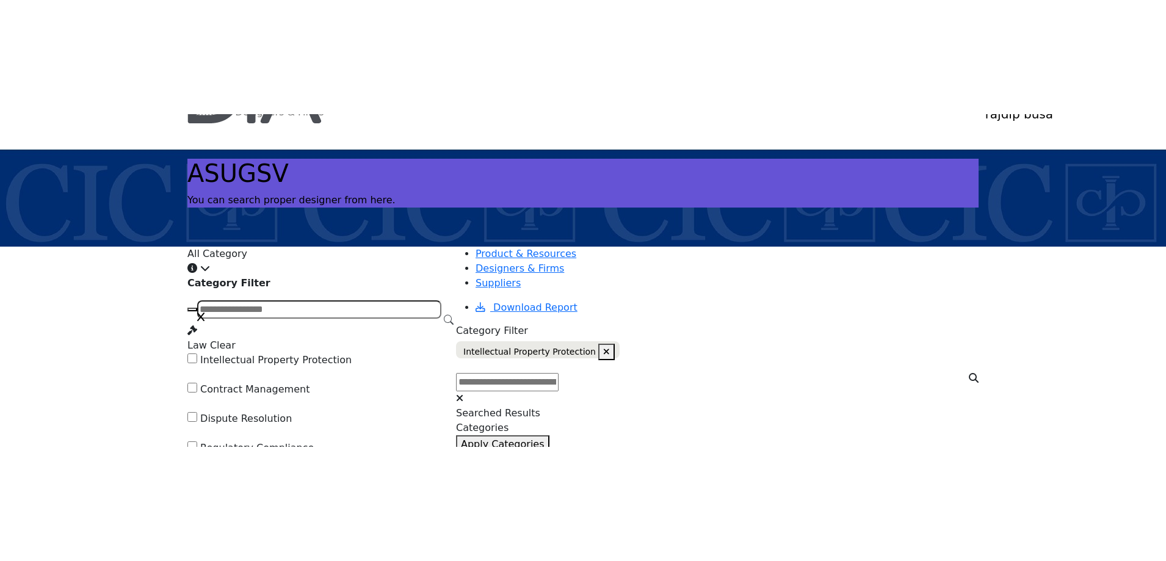
scroll to position [122, 0]
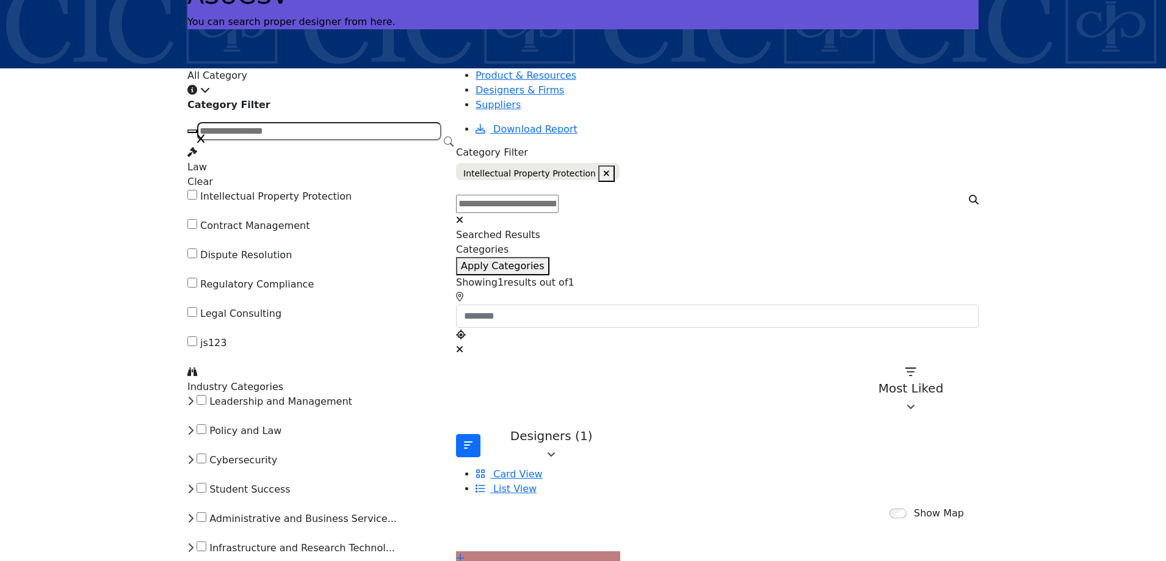
scroll to position [122, 0]
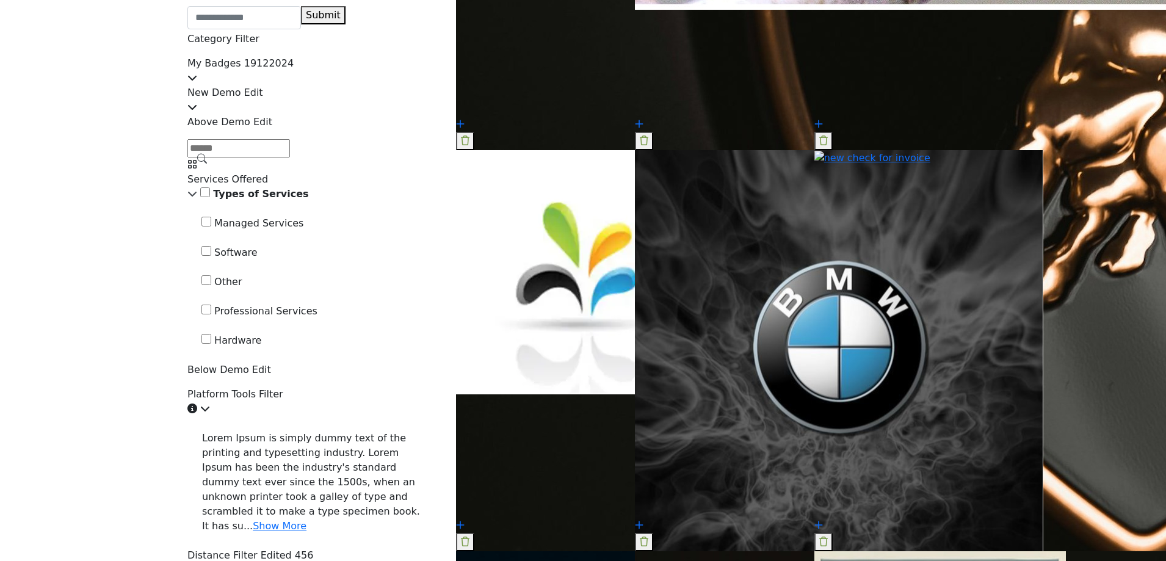
scroll to position [2258, 0]
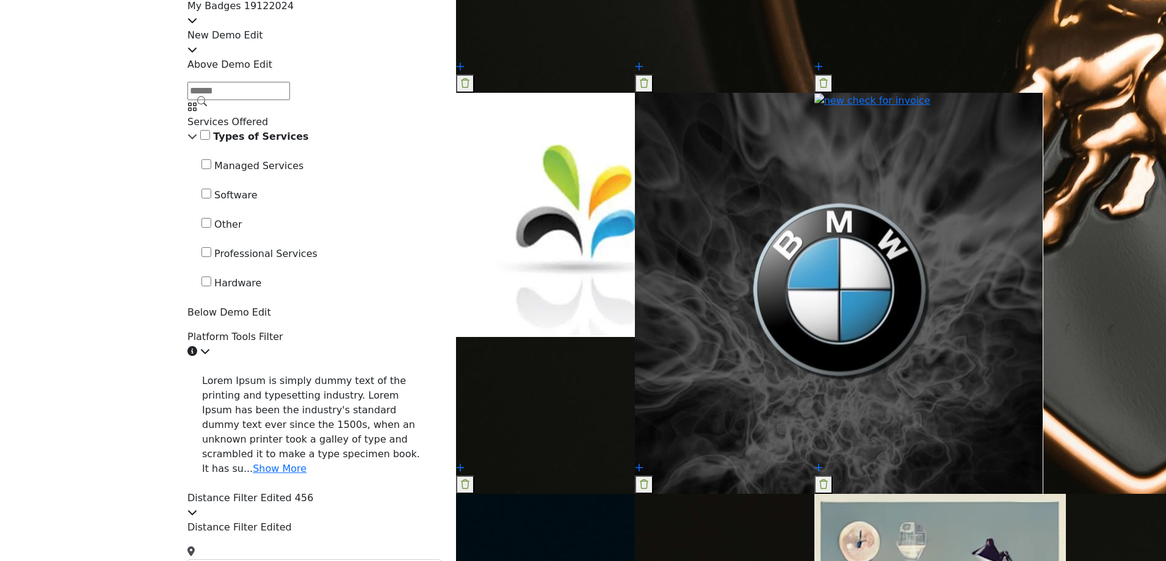
click at [290, 100] on input "Search Demographic" at bounding box center [238, 91] width 103 height 18
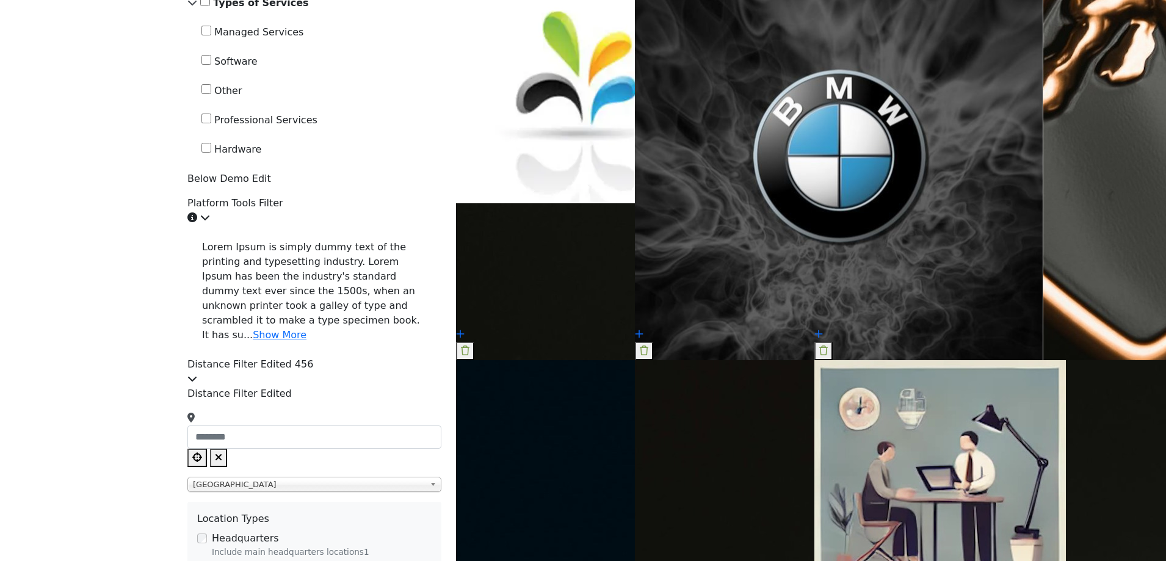
scroll to position [2381, 0]
